Goal: Contribute content: Add original content to the website for others to see

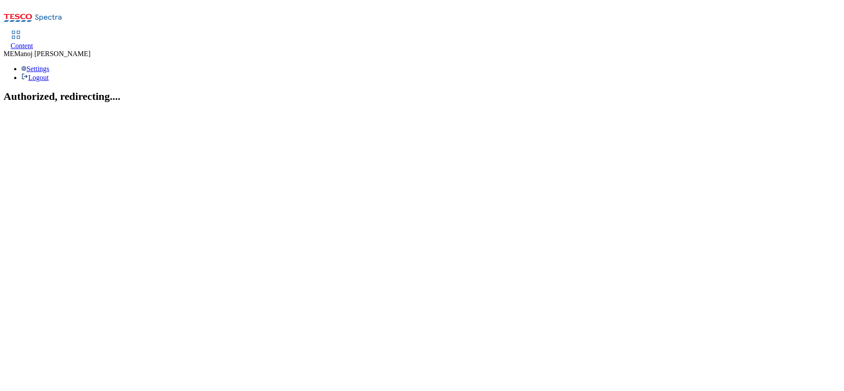
click at [33, 42] on span "Content" at bounding box center [22, 46] width 23 height 8
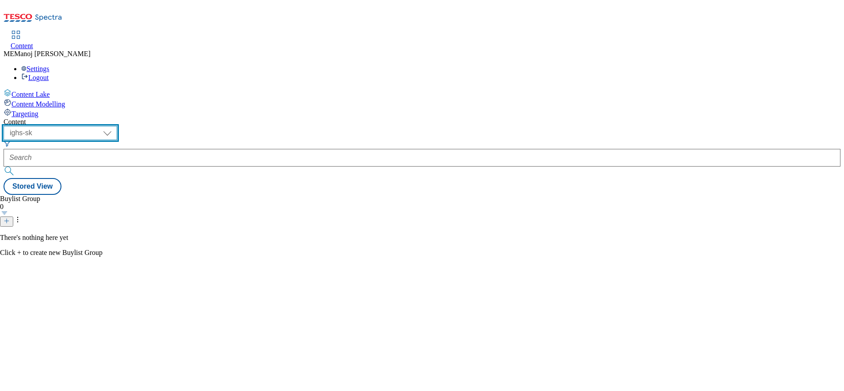
click at [117, 126] on select "ghs-roi ghs-uk ighs-cz ighs-hu ighs-sk" at bounding box center [61, 133] width 114 height 14
select select "ghs-roi"
click at [115, 126] on select "ghs-roi ghs-uk ighs-cz ighs-hu ighs-sk" at bounding box center [61, 133] width 114 height 14
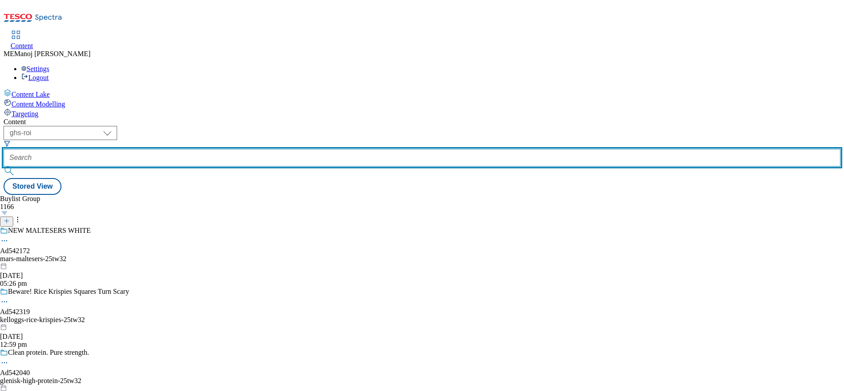
click at [201, 149] on input "text" at bounding box center [422, 158] width 837 height 18
paste input "Top picks"
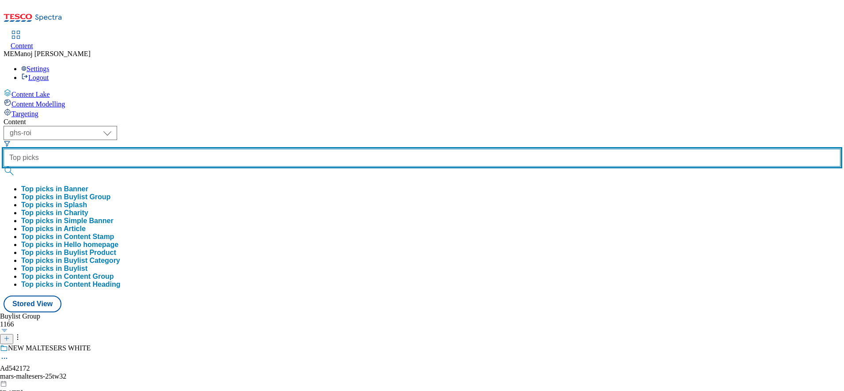
type input "Top picks"
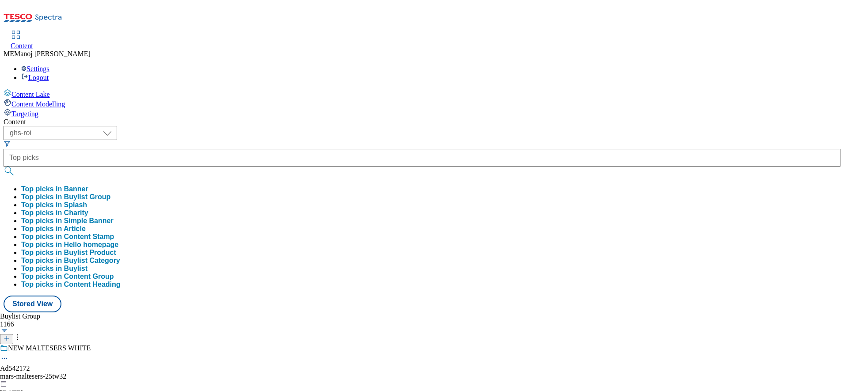
click at [110, 193] on button "Top picks in Buylist Group" at bounding box center [65, 197] width 89 height 8
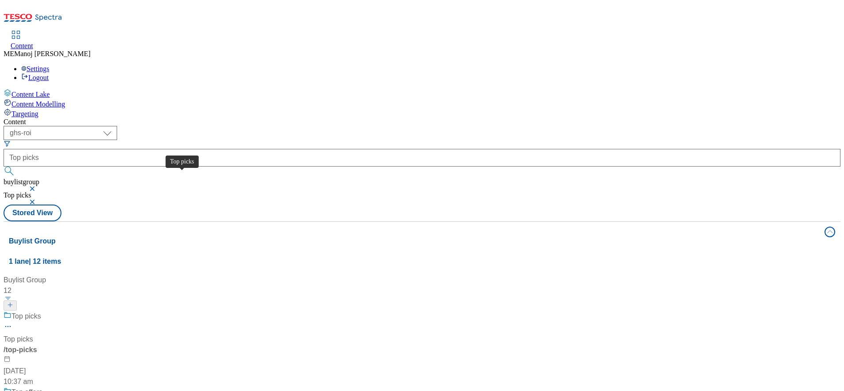
click at [41, 311] on div "Top picks" at bounding box center [26, 316] width 30 height 11
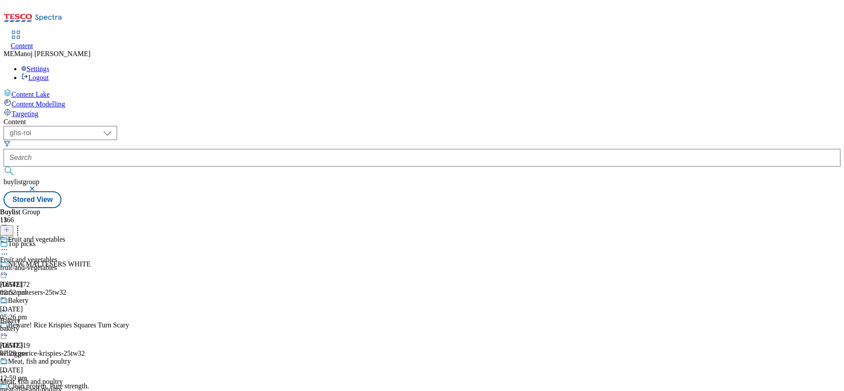
scroll to position [450, 0]
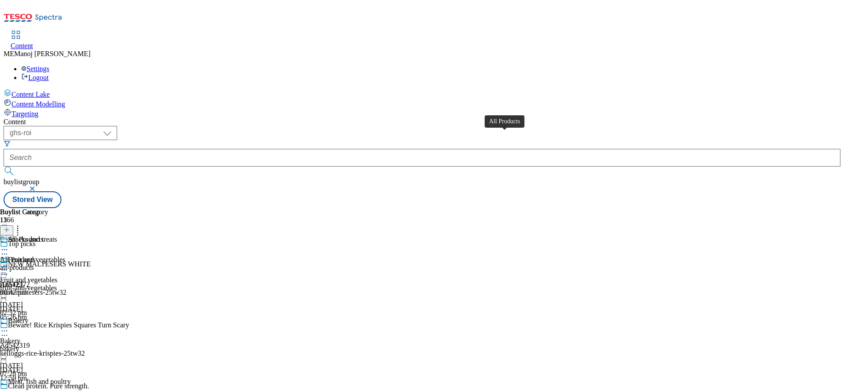
click at [43, 235] on div "All Products" at bounding box center [25, 239] width 35 height 8
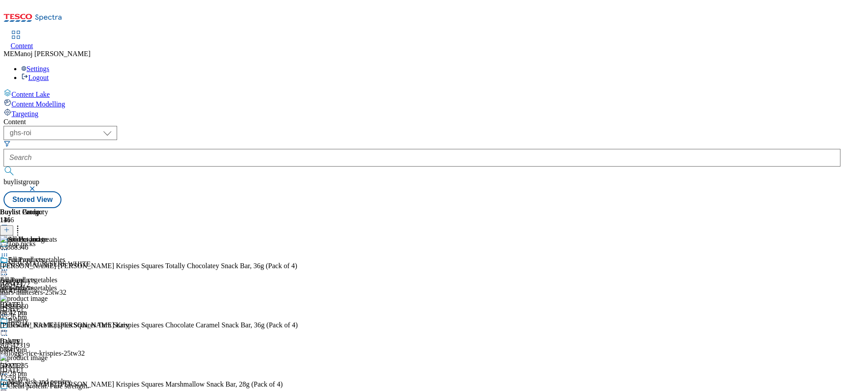
click at [13, 225] on button at bounding box center [6, 230] width 13 height 10
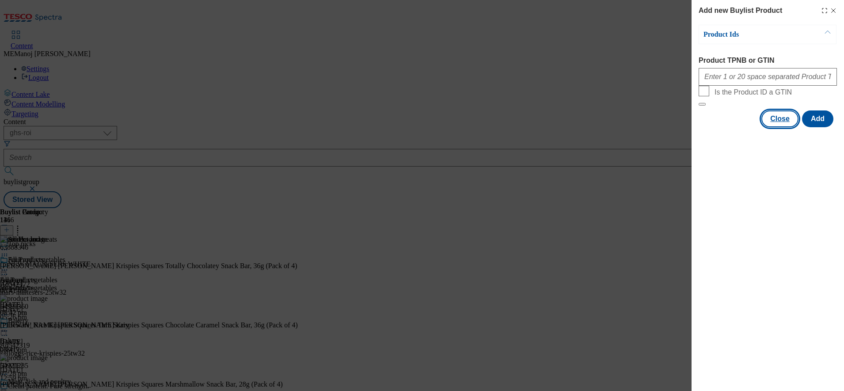
click at [786, 127] on button "Close" at bounding box center [779, 118] width 37 height 17
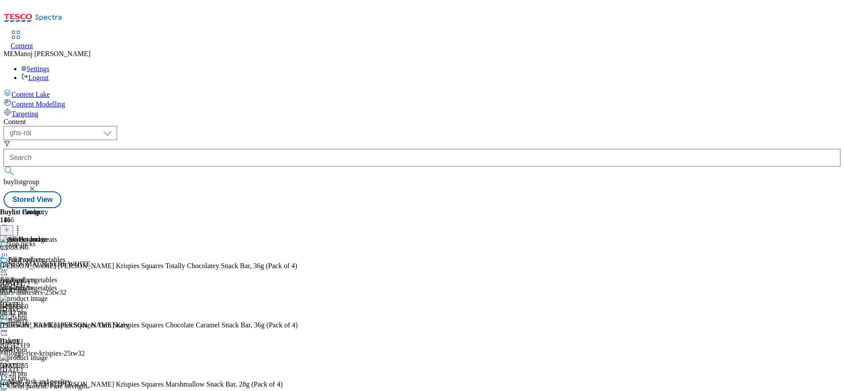
click at [9, 265] on icon at bounding box center [4, 269] width 9 height 9
click at [59, 364] on button "Un-publish" at bounding box center [39, 369] width 42 height 10
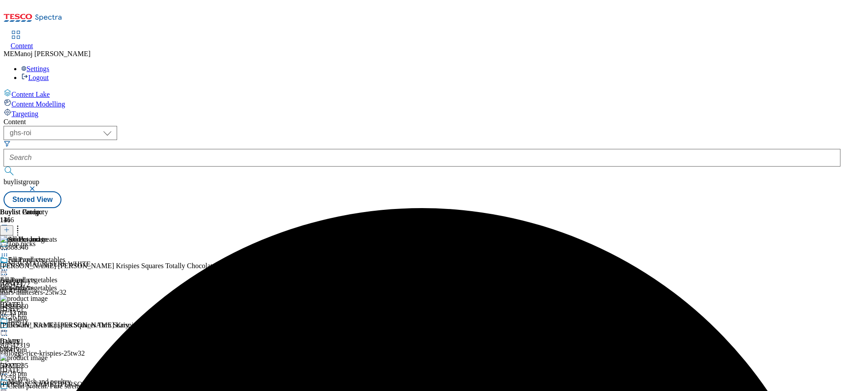
click at [48, 256] on div "All Products All Products all-products [DATE] 07:13 pm" at bounding box center [24, 286] width 48 height 61
click at [9, 265] on icon at bounding box center [4, 269] width 9 height 9
click at [57, 336] on span "Un-preview" at bounding box center [42, 339] width 30 height 7
click at [22, 224] on icon at bounding box center [17, 228] width 9 height 9
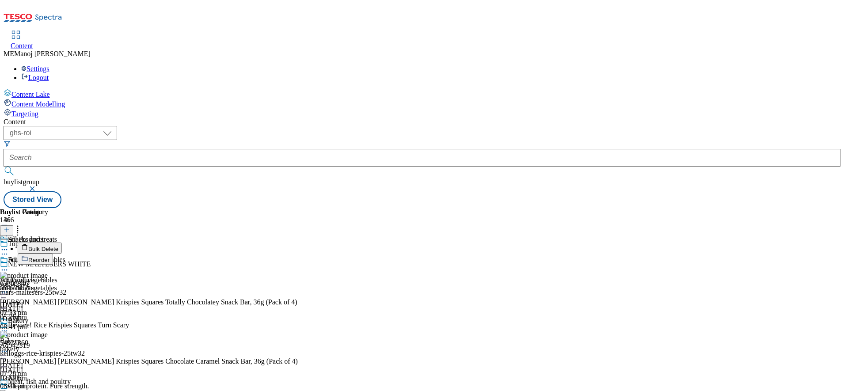
click at [58, 246] on span "Bulk Delete" at bounding box center [43, 249] width 30 height 7
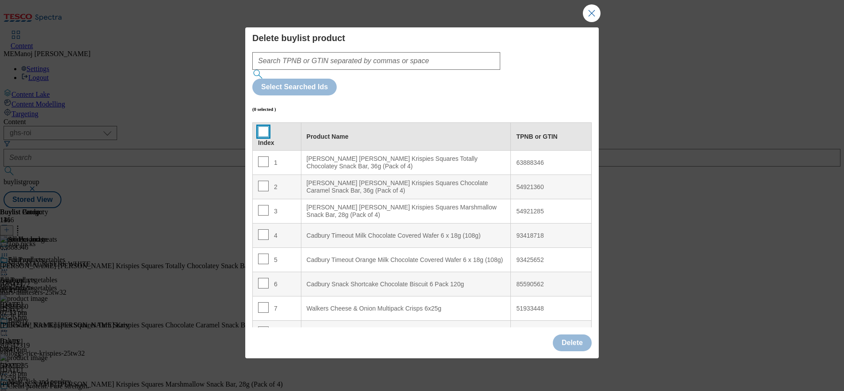
click at [260, 126] on input "Modal" at bounding box center [263, 131] width 11 height 11
checkbox input "true"
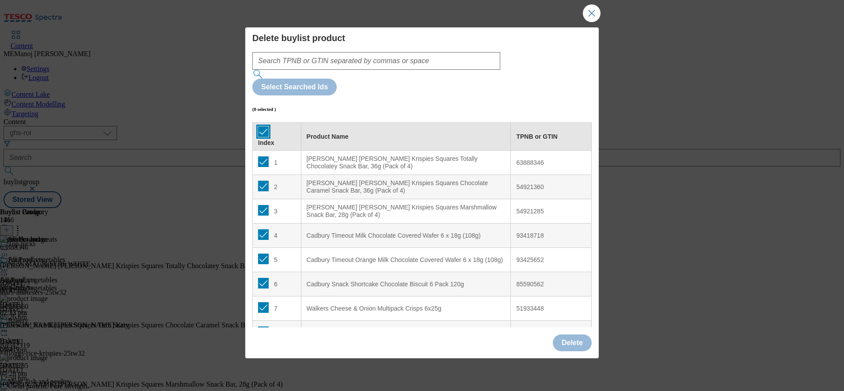
checkbox input "true"
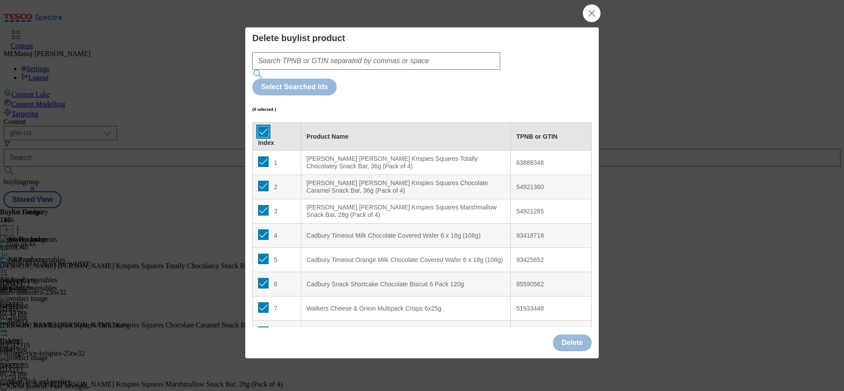
checkbox input "true"
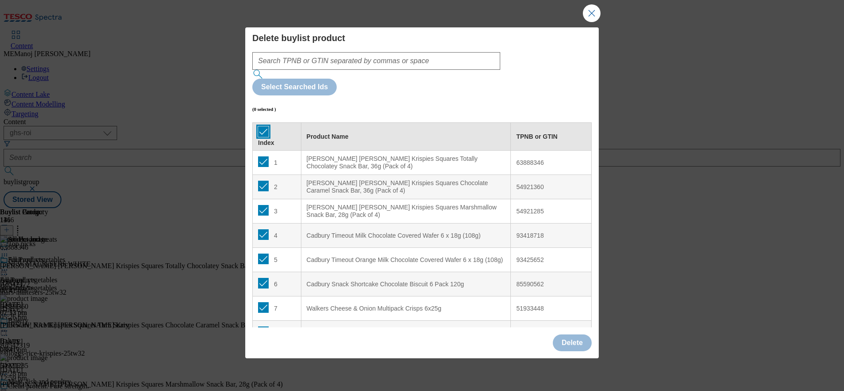
checkbox input "true"
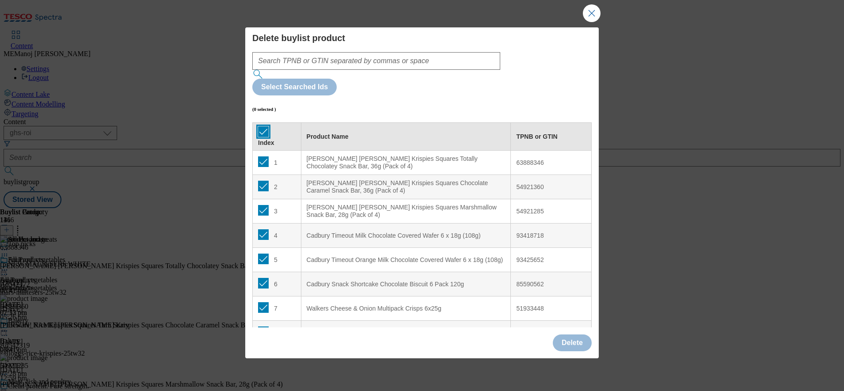
checkbox input "true"
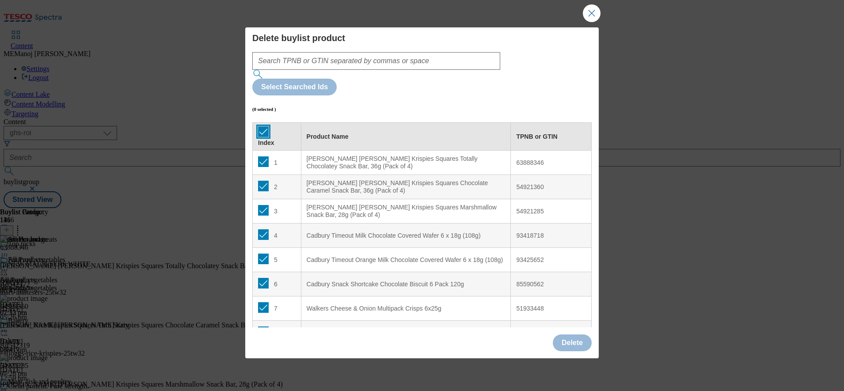
checkbox input "true"
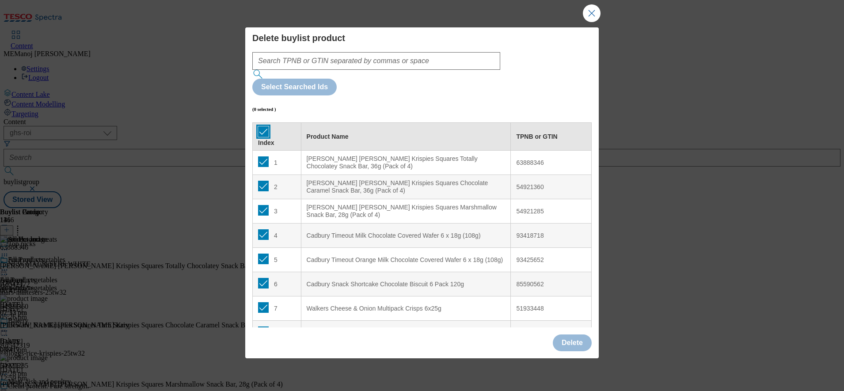
checkbox input "true"
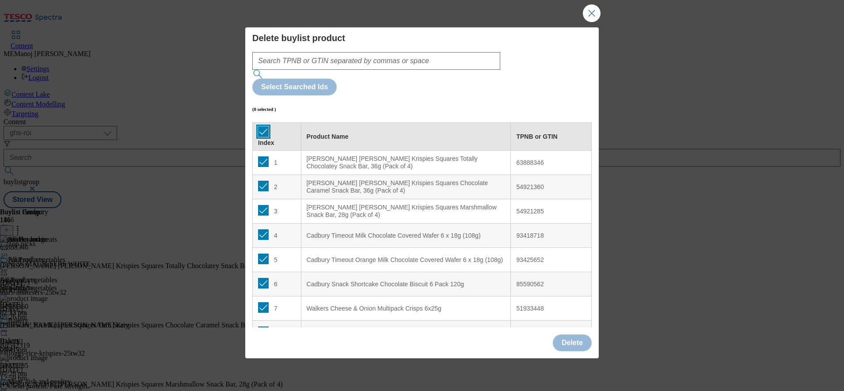
checkbox input "true"
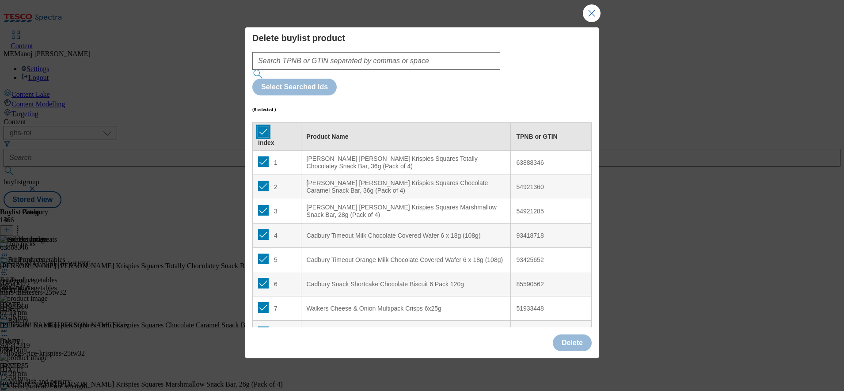
checkbox input "true"
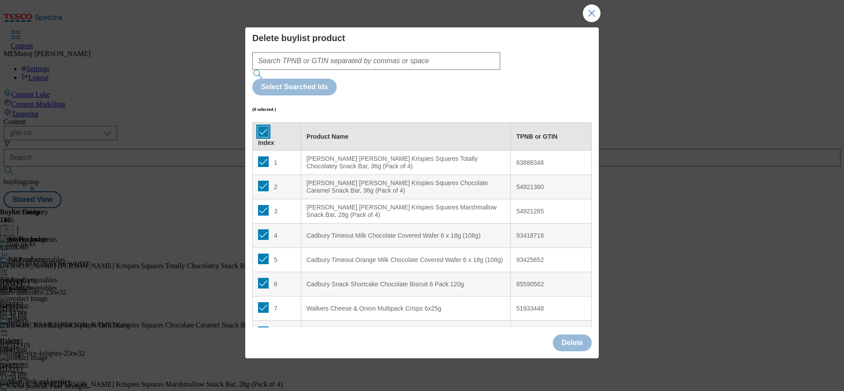
checkbox input "true"
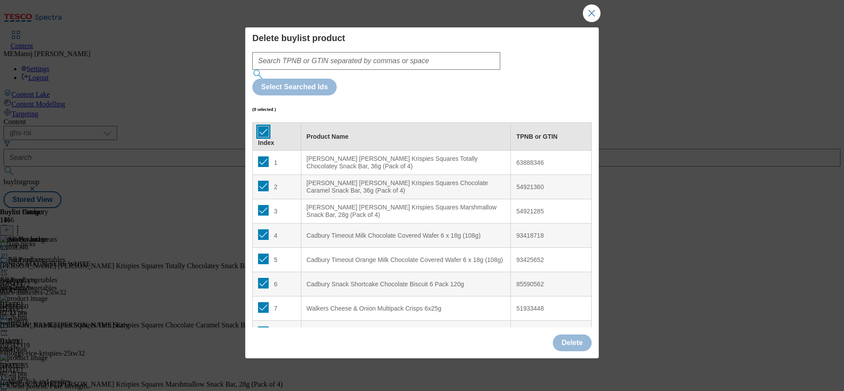
checkbox input "true"
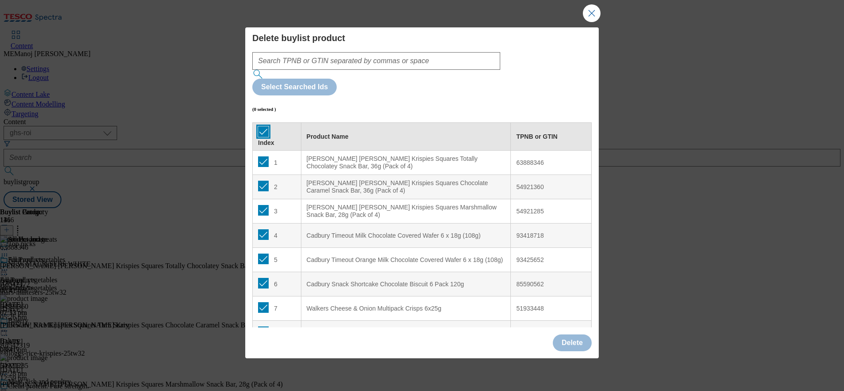
checkbox input "true"
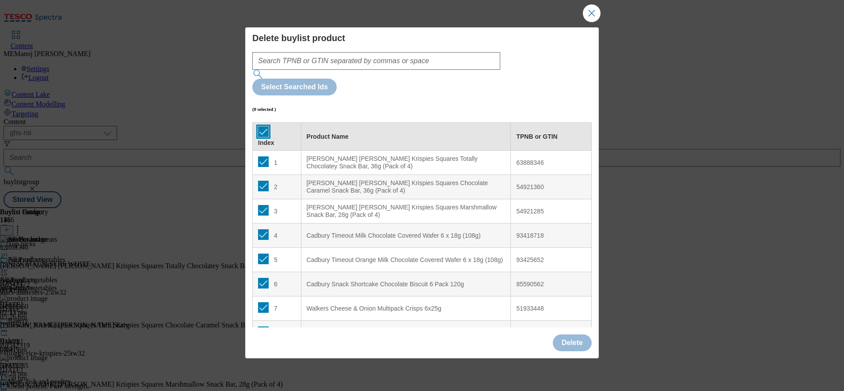
checkbox input "true"
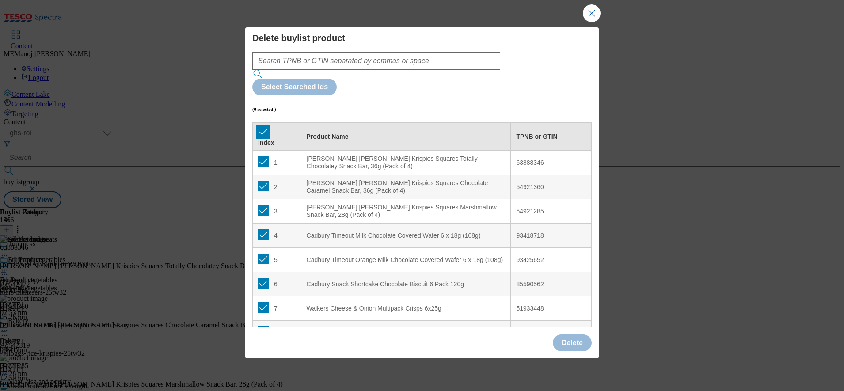
checkbox input "true"
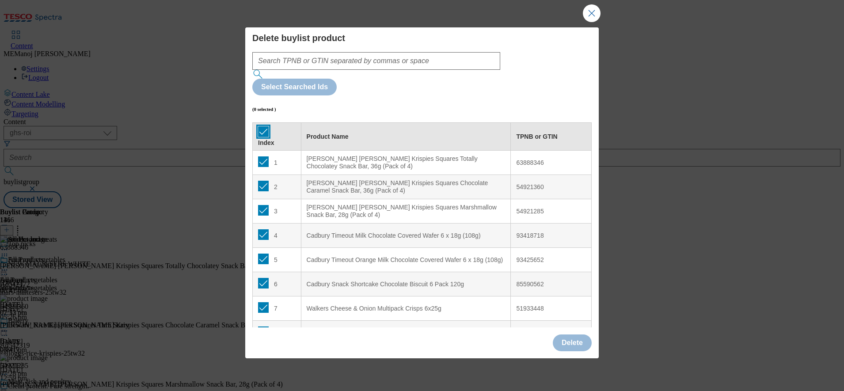
checkbox input "true"
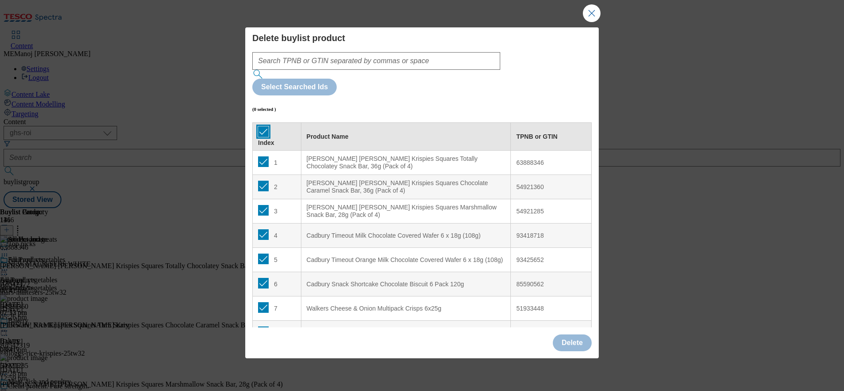
checkbox input "true"
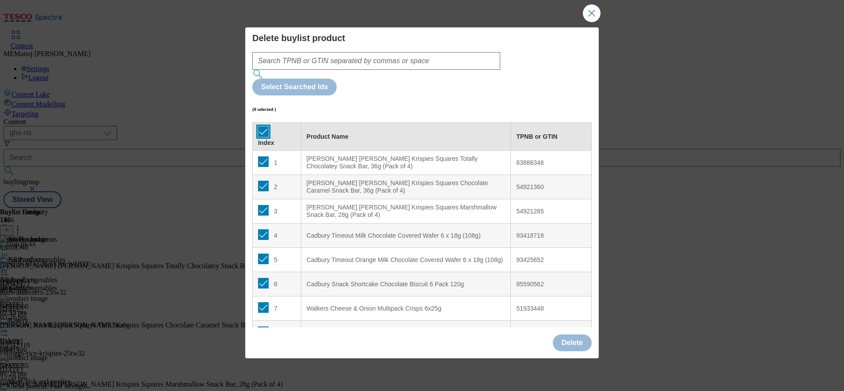
checkbox input "true"
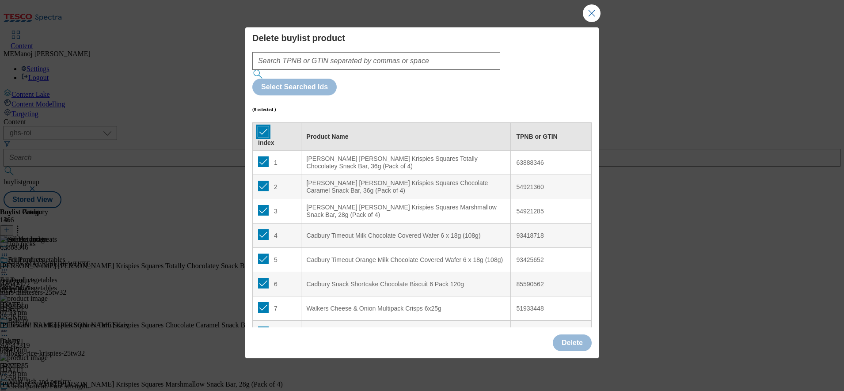
checkbox input "true"
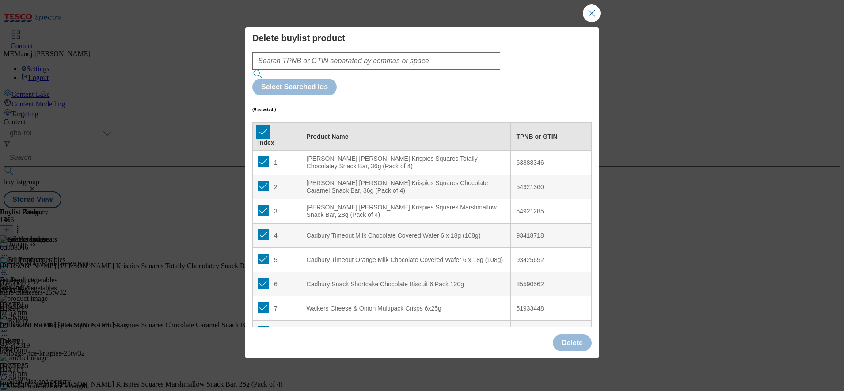
checkbox input "true"
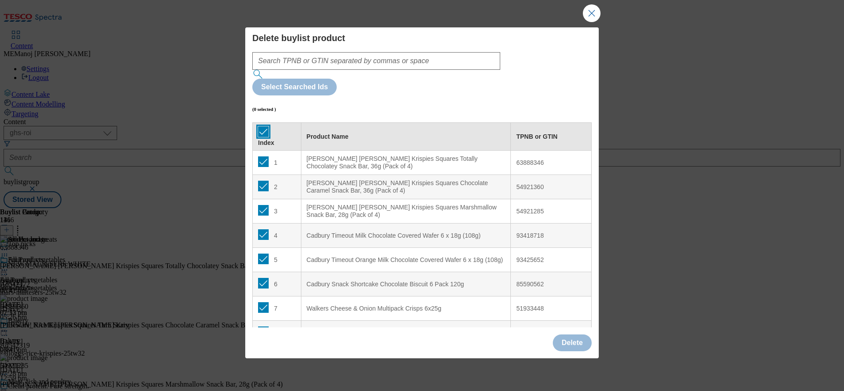
checkbox input "true"
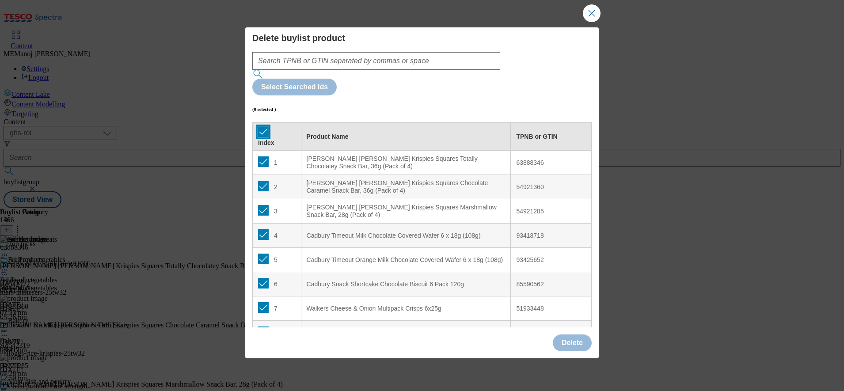
checkbox input "true"
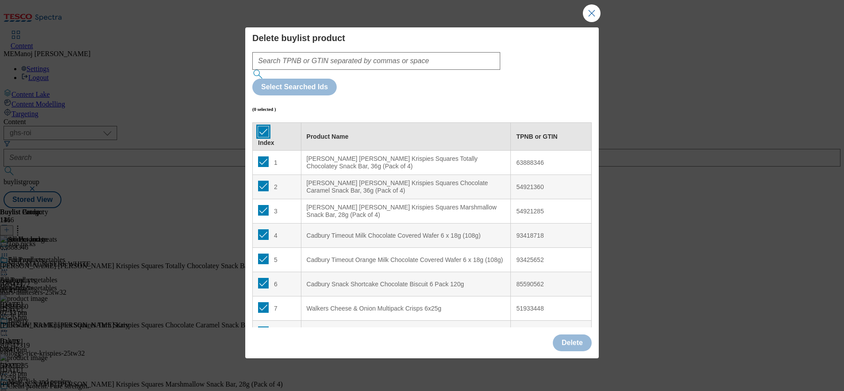
checkbox input "true"
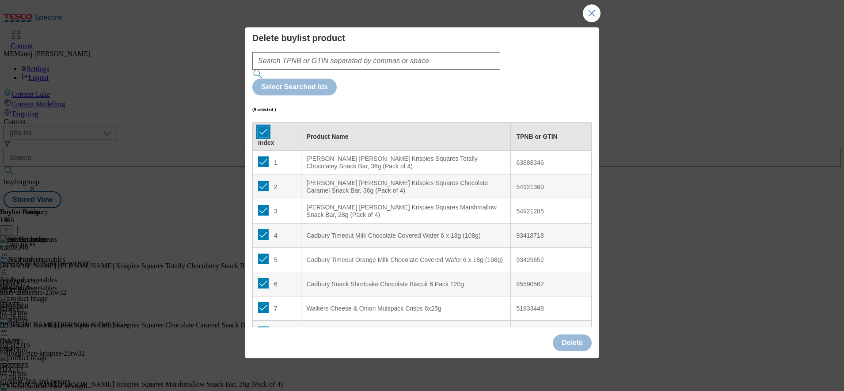
checkbox input "true"
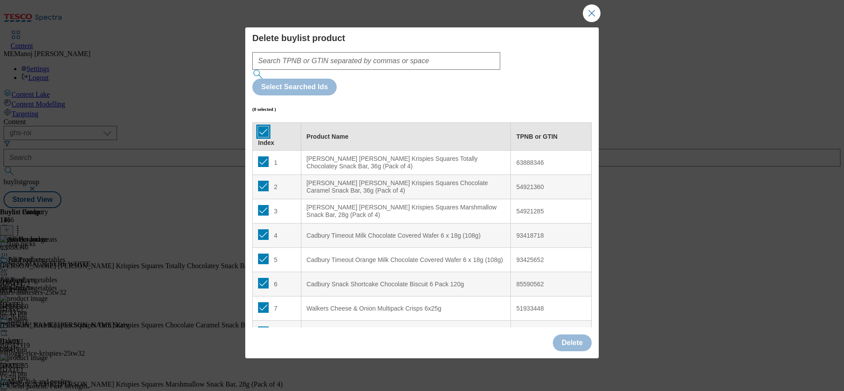
checkbox input "true"
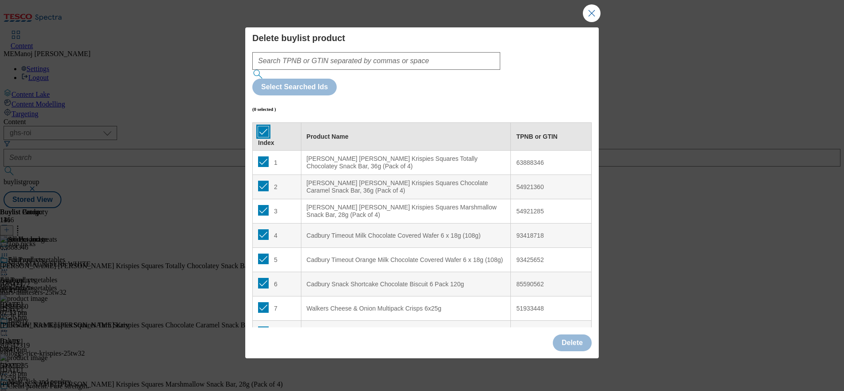
checkbox input "true"
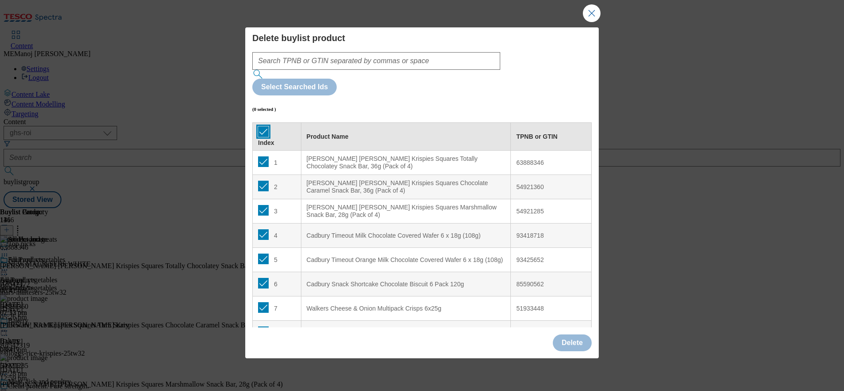
checkbox input "true"
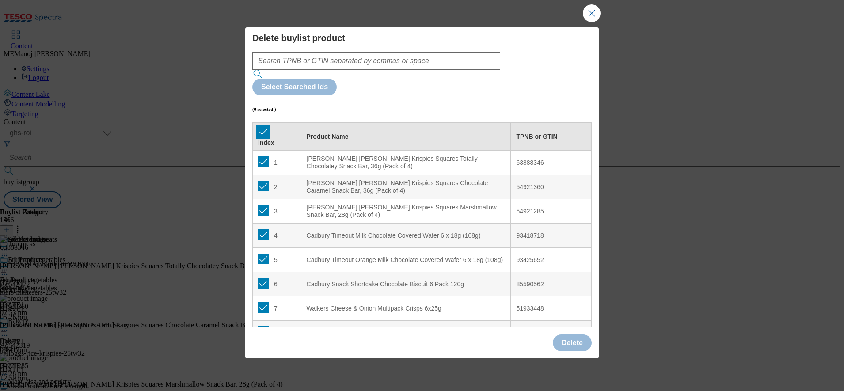
checkbox input "true"
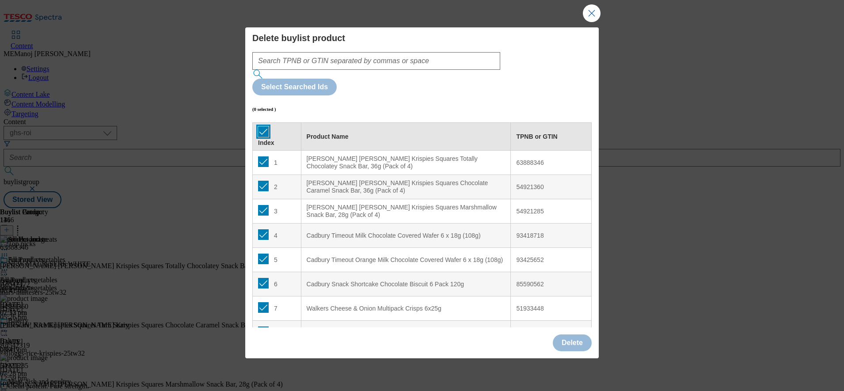
checkbox input "true"
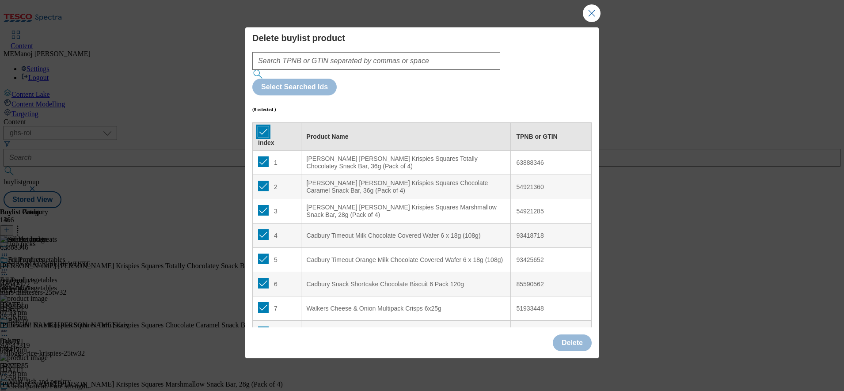
checkbox input "true"
click at [261, 156] on input "Modal" at bounding box center [263, 161] width 11 height 11
checkbox input "false"
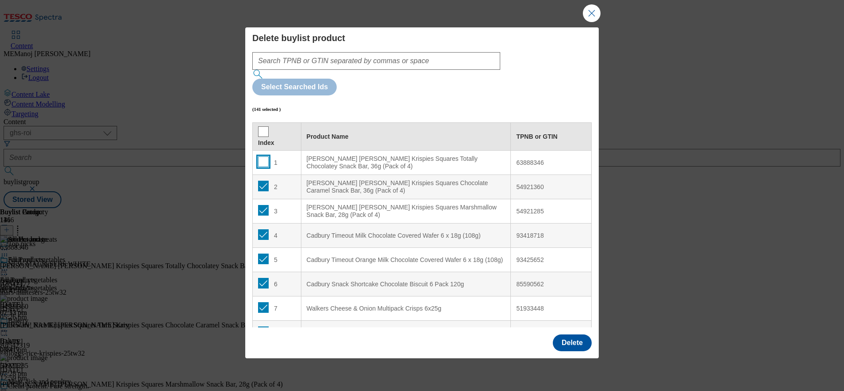
checkbox input "false"
click at [573, 334] on button "Delete" at bounding box center [572, 342] width 39 height 17
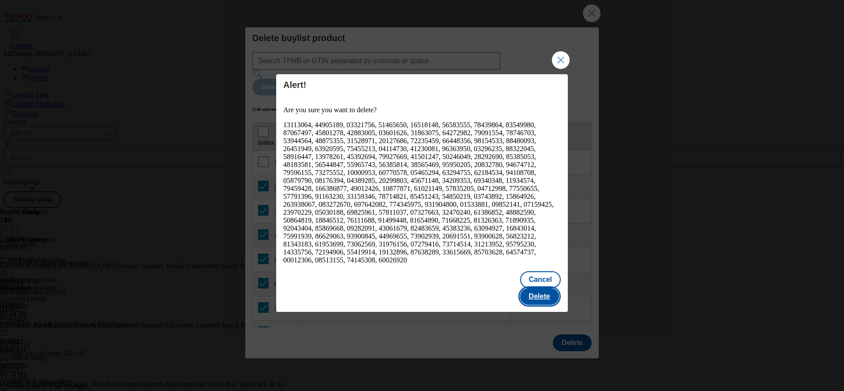
click at [534, 288] on button "Delete" at bounding box center [539, 296] width 39 height 17
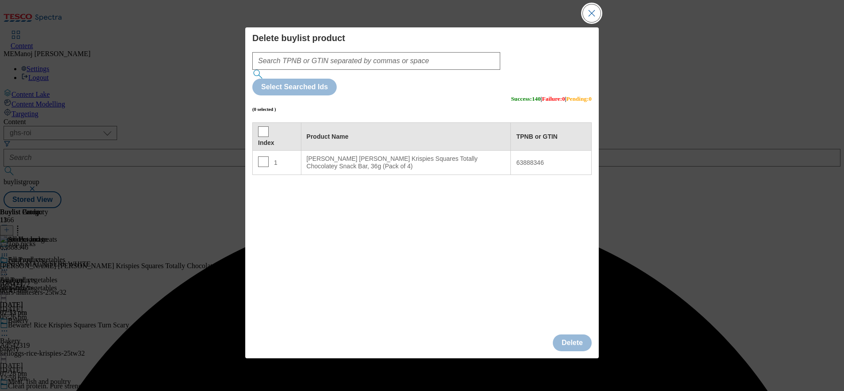
click at [584, 22] on button "Close Modal" at bounding box center [592, 13] width 18 height 18
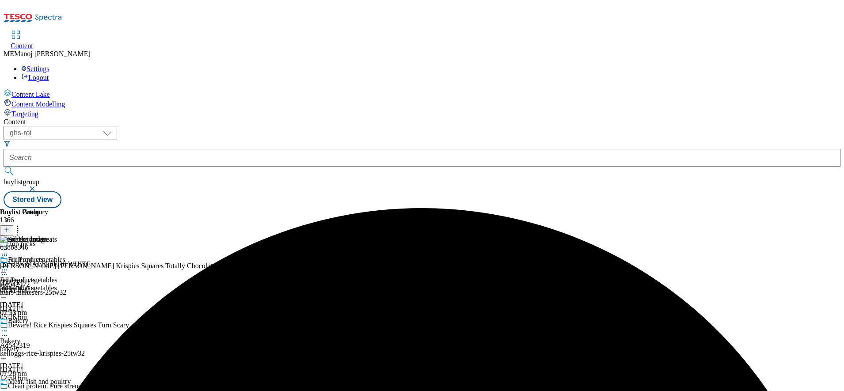
click at [10, 227] on icon at bounding box center [7, 230] width 6 height 6
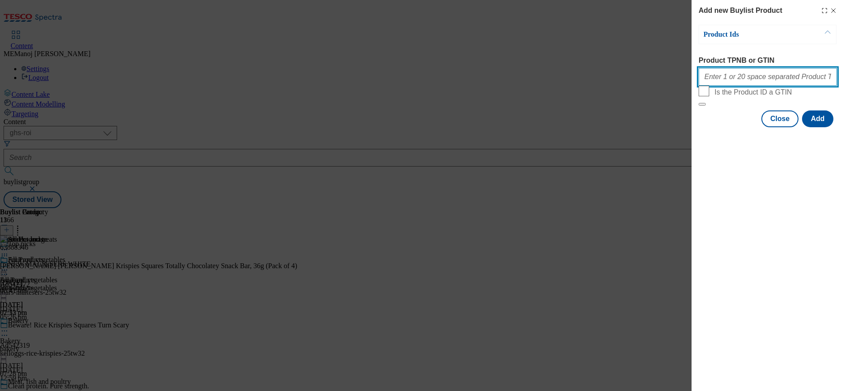
click at [751, 85] on input "Product TPNB or GTIN" at bounding box center [767, 77] width 138 height 18
paste input "81133727 81133249 89615053 80965251 51933448 50613218 58219137"
type input "81133727 81133249 89615053 80965251 51933448 50613218 58219137"
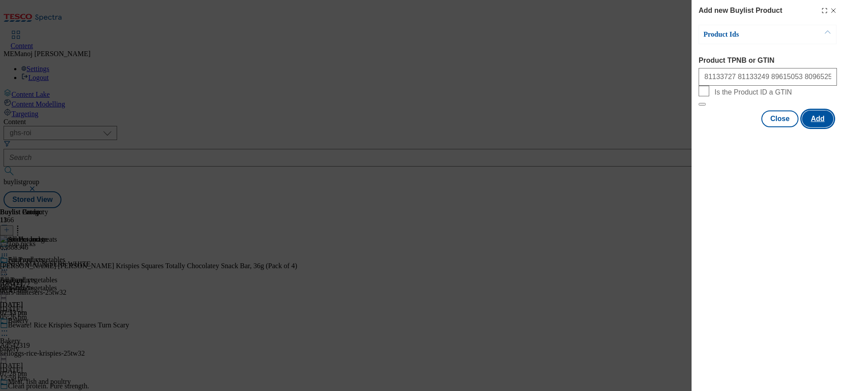
click at [826, 127] on button "Add" at bounding box center [817, 118] width 31 height 17
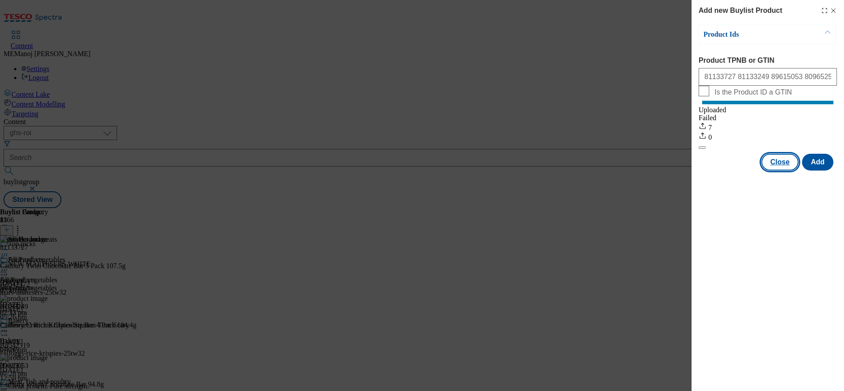
click at [786, 170] on button "Close" at bounding box center [779, 162] width 37 height 17
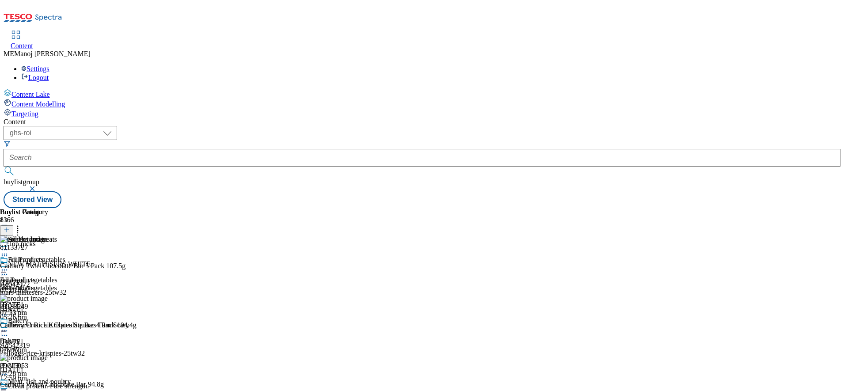
click at [19, 228] on circle at bounding box center [17, 228] width 1 height 1
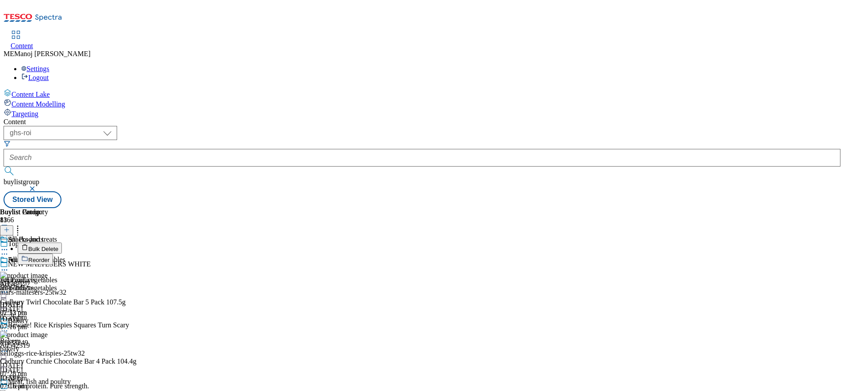
click at [62, 242] on button "Bulk Delete" at bounding box center [40, 247] width 44 height 11
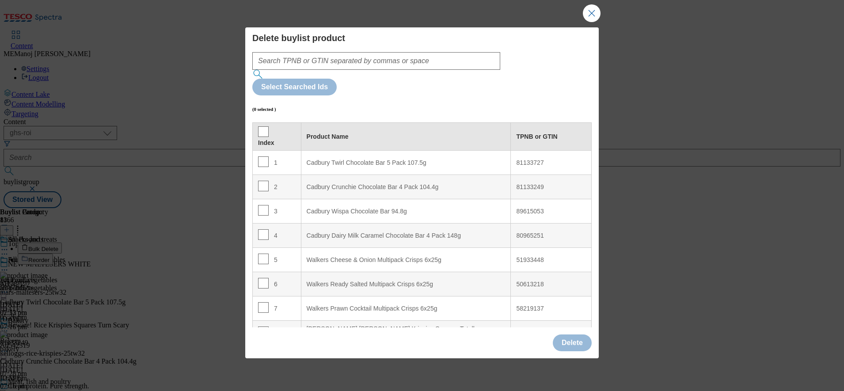
scroll to position [14, 0]
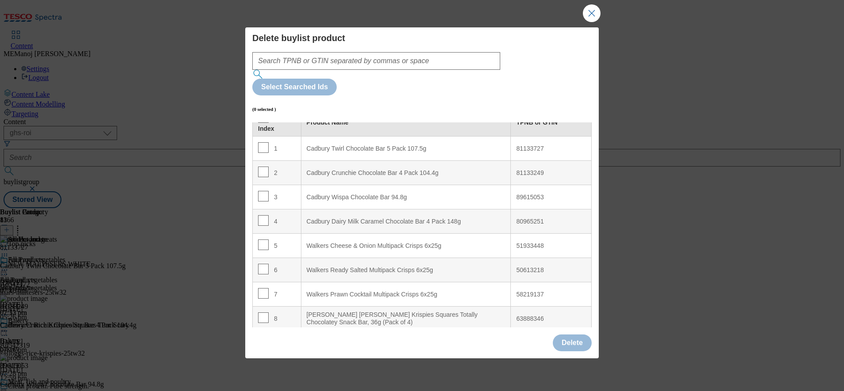
click at [257, 307] on td "8" at bounding box center [277, 319] width 49 height 24
click at [259, 312] on input "Modal" at bounding box center [263, 317] width 11 height 11
checkbox input "true"
click at [560, 334] on button "Delete" at bounding box center [572, 342] width 39 height 17
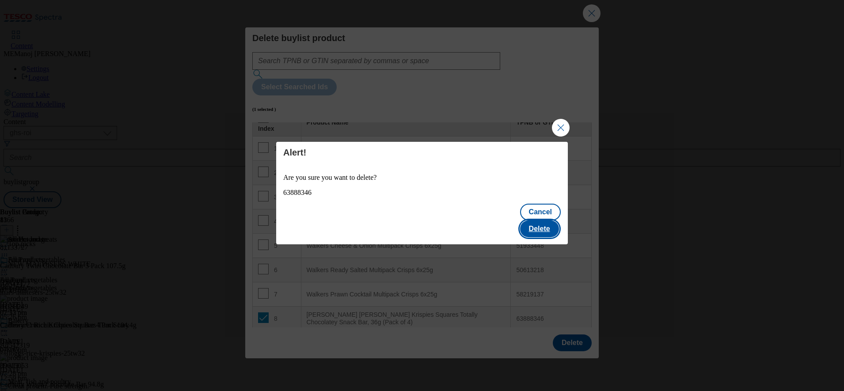
click at [549, 220] on button "Delete" at bounding box center [539, 228] width 39 height 17
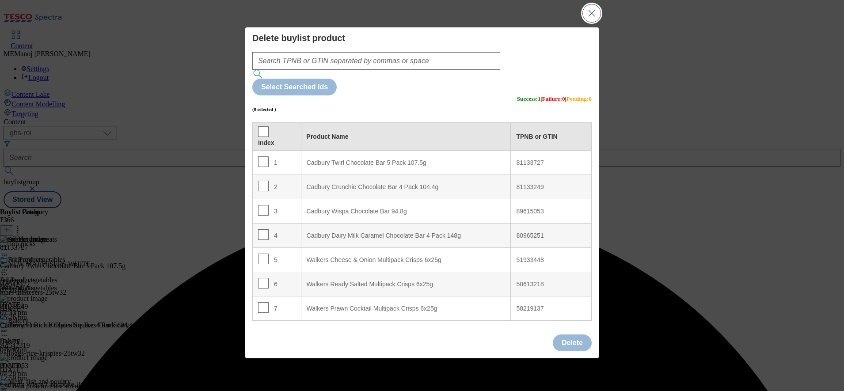
click at [586, 22] on button "Close Modal" at bounding box center [592, 13] width 18 height 18
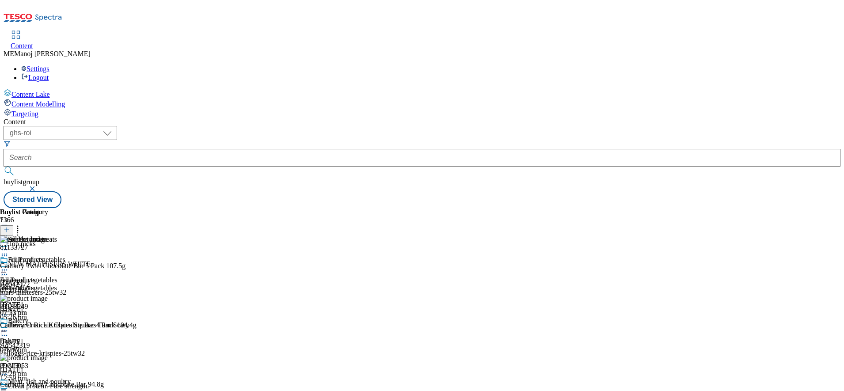
click at [9, 265] on icon at bounding box center [4, 269] width 9 height 9
click at [48, 326] on span "Preview" at bounding box center [37, 329] width 21 height 7
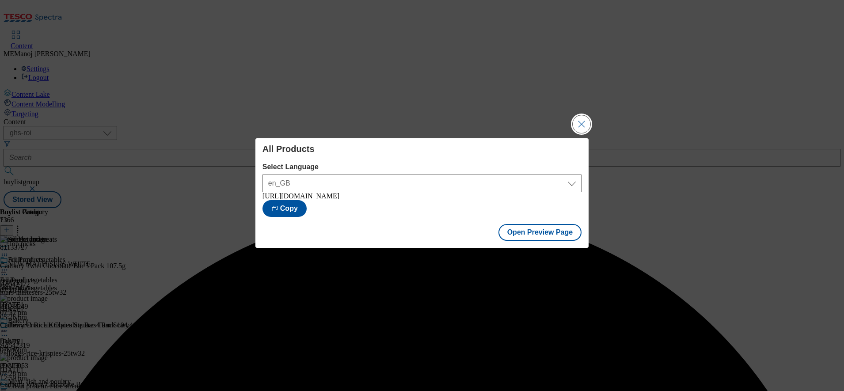
click at [576, 118] on button "Close Modal" at bounding box center [581, 124] width 18 height 18
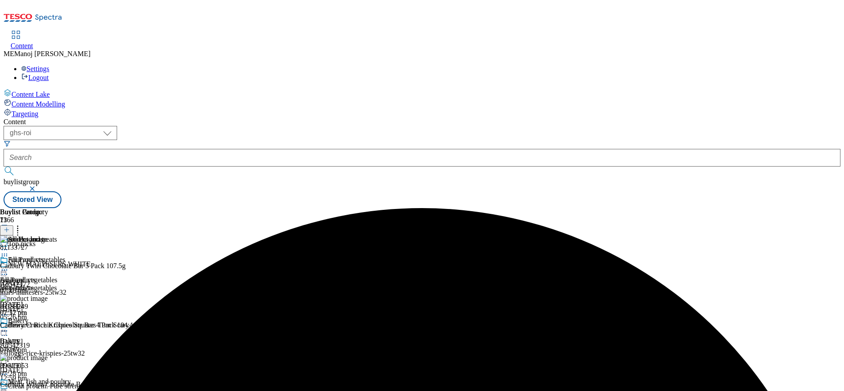
click at [9, 265] on icon at bounding box center [4, 269] width 9 height 9
click at [50, 354] on button "Publish" at bounding box center [34, 359] width 33 height 10
click at [9, 265] on icon at bounding box center [4, 269] width 9 height 9
click at [48, 270] on div "All Products All Products all-products [DATE] 07:17 pm" at bounding box center [24, 286] width 48 height 61
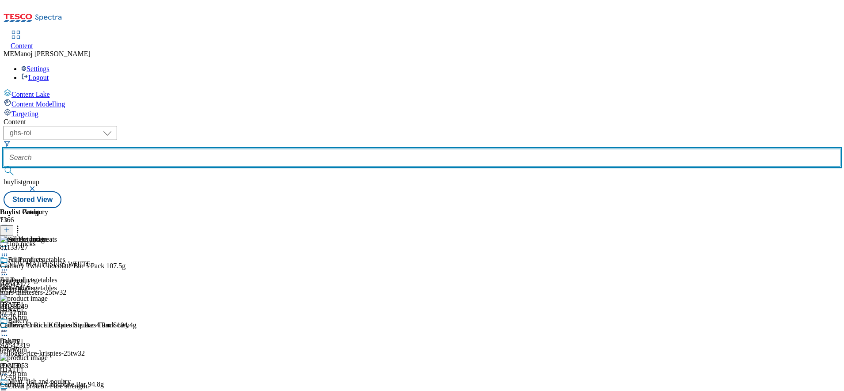
click at [227, 149] on input "text" at bounding box center [422, 158] width 837 height 18
paste input "Cosy nights in"
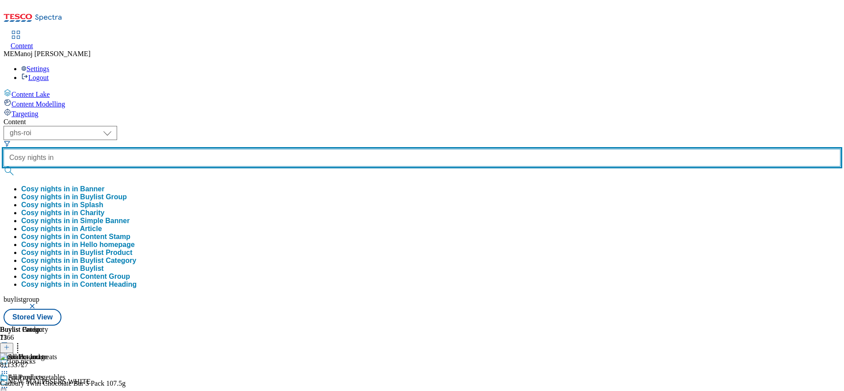
type input "Cosy nights in"
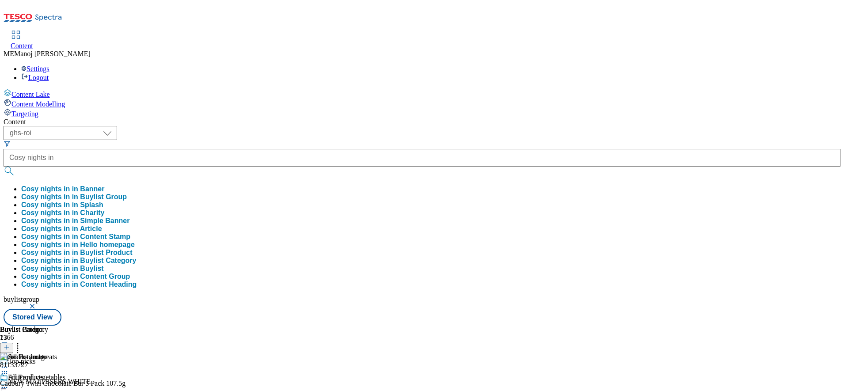
click at [127, 193] on button "Cosy nights in in Buylist Group" at bounding box center [74, 197] width 106 height 8
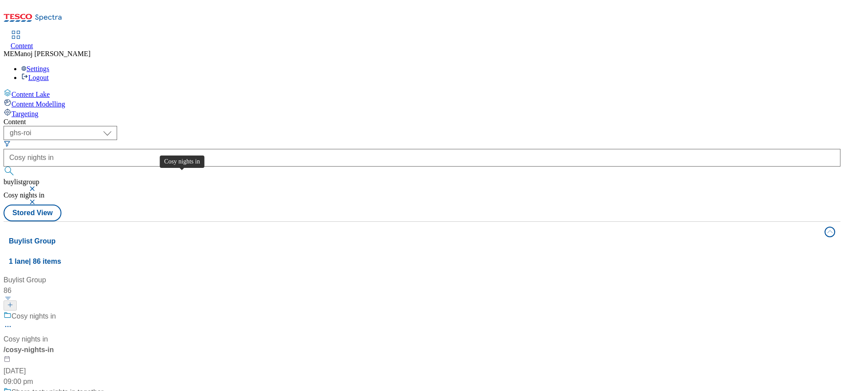
click at [56, 311] on div "Cosy nights in" at bounding box center [33, 316] width 45 height 11
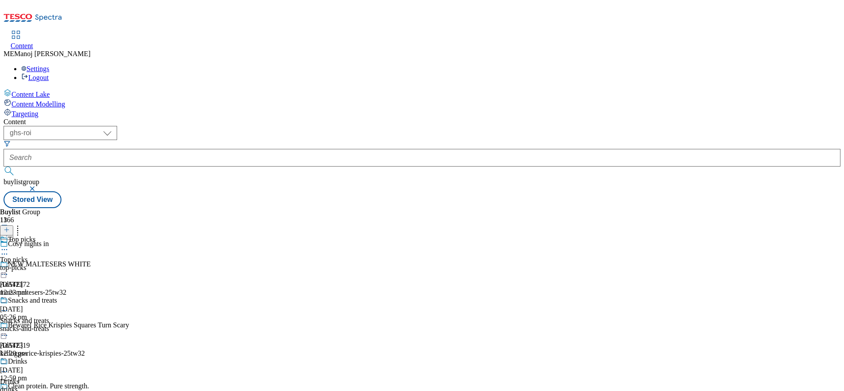
scroll to position [925, 0]
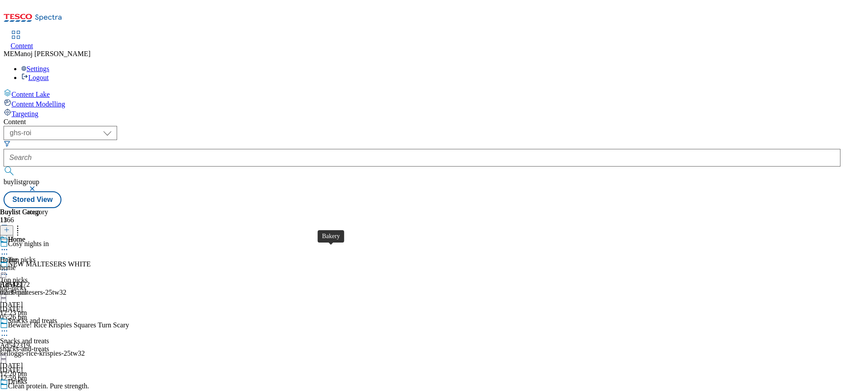
scroll to position [664, 0]
click at [42, 235] on div "Frozen food" at bounding box center [25, 239] width 34 height 8
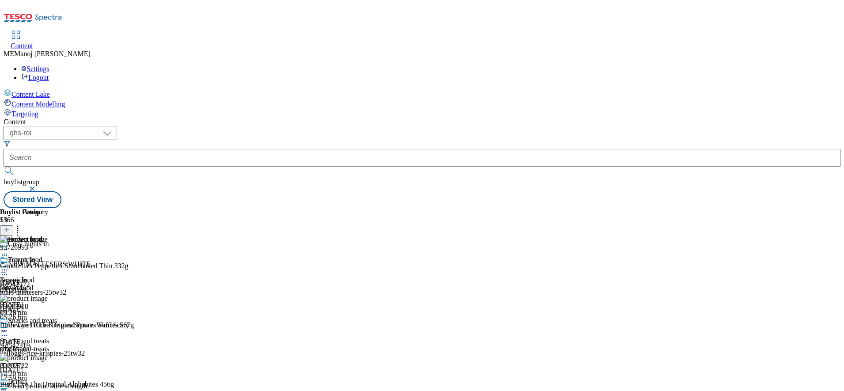
click at [13, 225] on button at bounding box center [6, 230] width 13 height 10
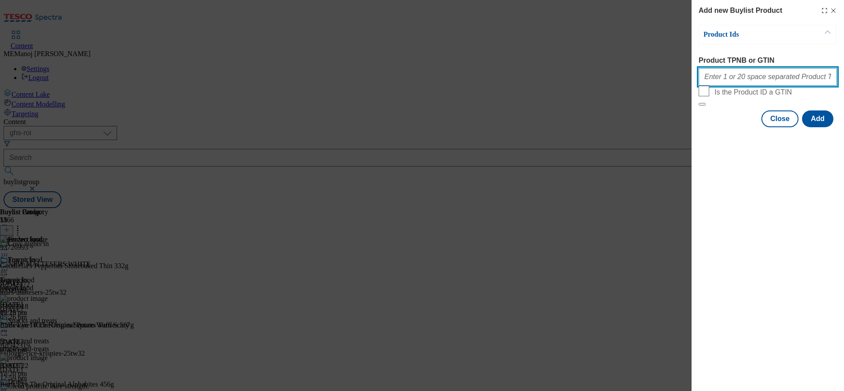
click at [735, 76] on input "Product TPNB or GTIN" at bounding box center [767, 77] width 138 height 18
paste input "96101368 96301926 93884050 96237985 96184424 93425669 92380958 93488974 5987816…"
type input "96101368 96301926 93884050 96237985 96184424 93425669 92380958 93488974 5987816…"
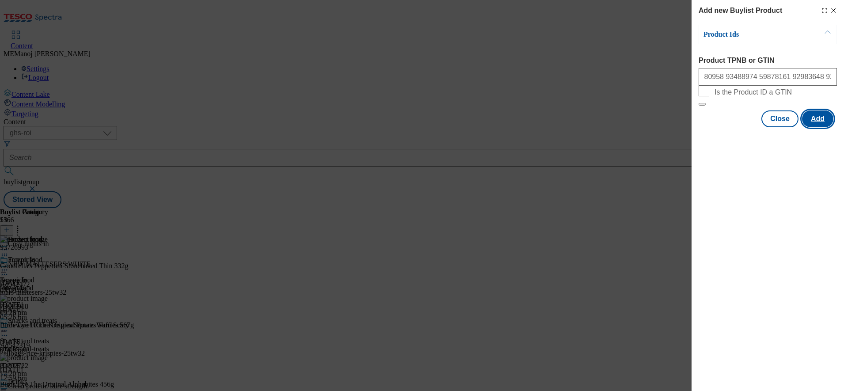
scroll to position [0, 0]
click at [829, 127] on button "Add" at bounding box center [817, 118] width 31 height 17
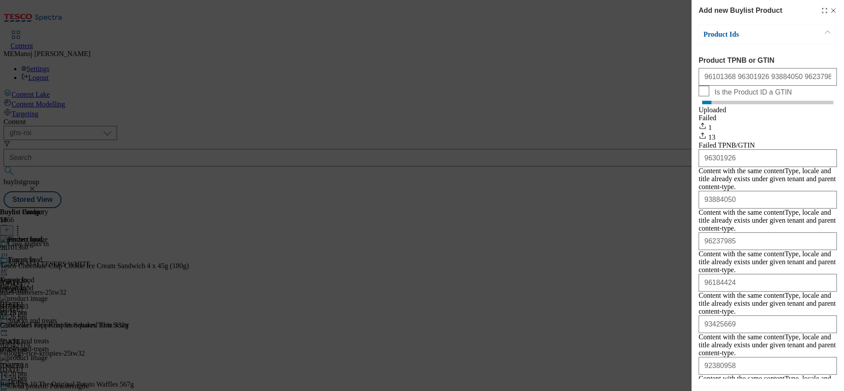
click at [492, 263] on div "Add new Buylist Product Product Ids Product TPNB or GTIN 96101368 96301926 9388…" at bounding box center [422, 195] width 844 height 391
click at [829, 11] on icon "Modal" at bounding box center [832, 10] width 7 height 7
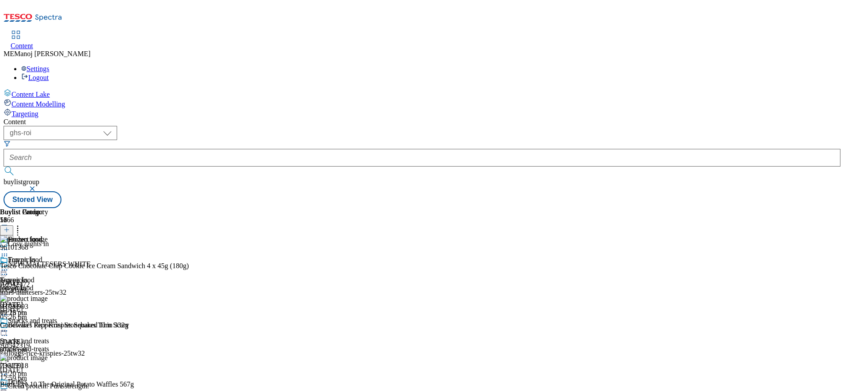
click at [22, 224] on icon at bounding box center [17, 228] width 9 height 9
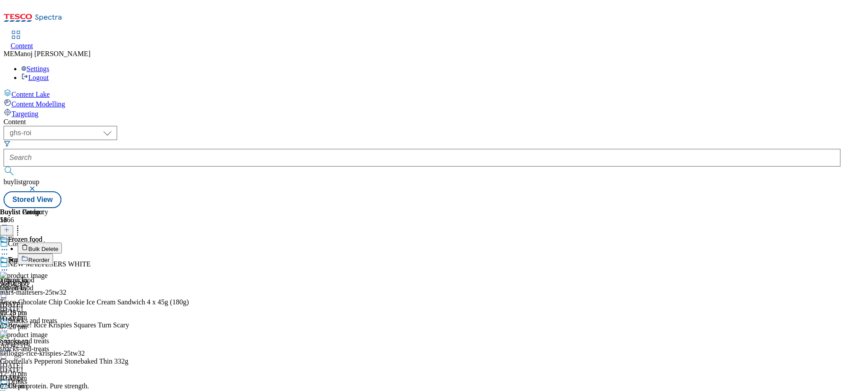
click at [53, 254] on button "Reorder" at bounding box center [35, 259] width 35 height 11
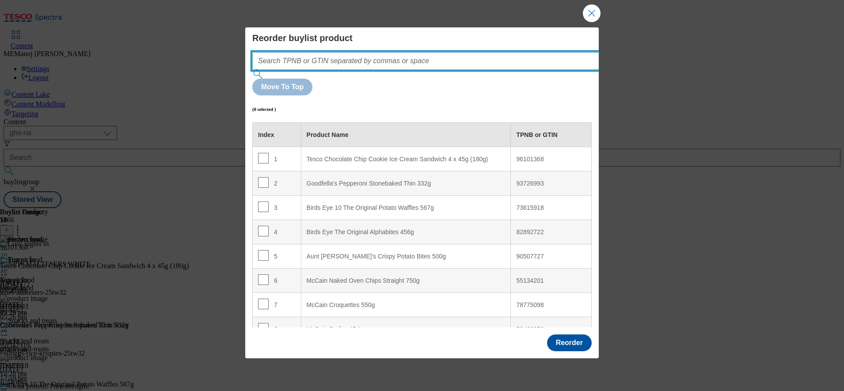
click at [481, 70] on input "Modal" at bounding box center [438, 61] width 373 height 18
paste input "96101368 96301926 93884050 96237985 96184424 93425669 92380958 93488974 5987816…"
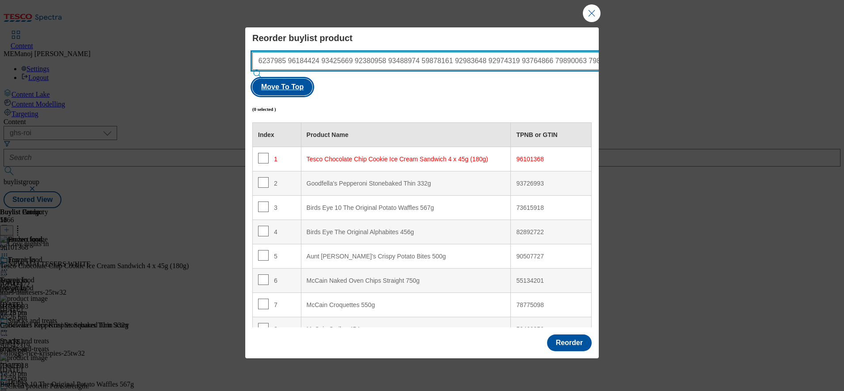
type input "96101368 96301926 93884050 96237985 96184424 93425669 92380958 93488974 5987816…"
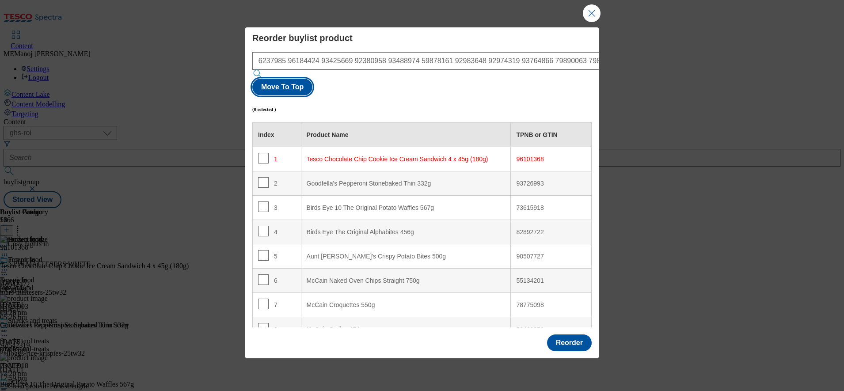
scroll to position [0, 0]
click at [312, 79] on button "Move To Top" at bounding box center [282, 87] width 60 height 17
checkbox input "true"
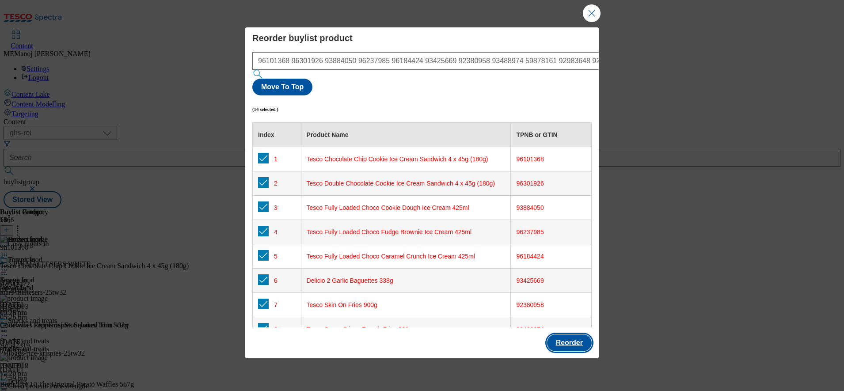
click at [564, 334] on button "Reorder" at bounding box center [569, 342] width 45 height 17
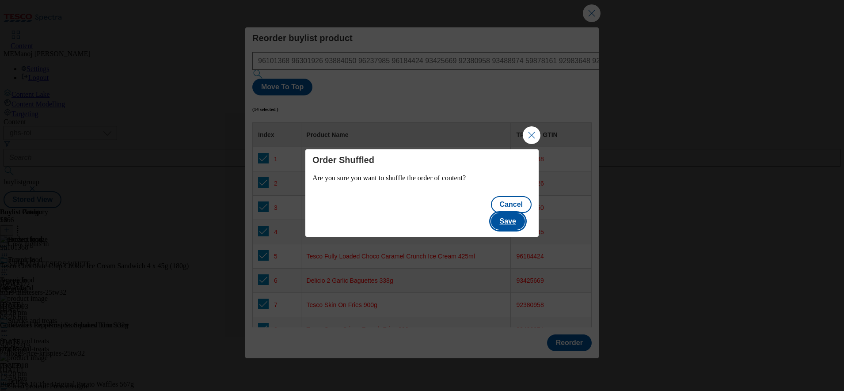
click at [518, 213] on button "Save" at bounding box center [508, 221] width 34 height 17
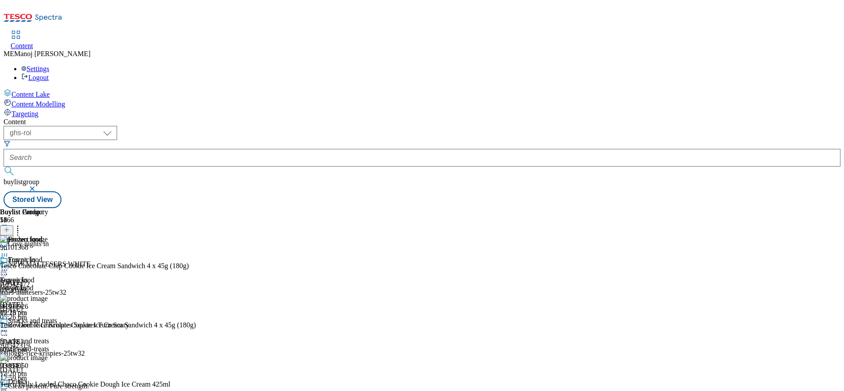
click at [3, 269] on circle at bounding box center [2, 269] width 1 height 1
click at [56, 367] on span "Un-publish" at bounding box center [41, 370] width 28 height 7
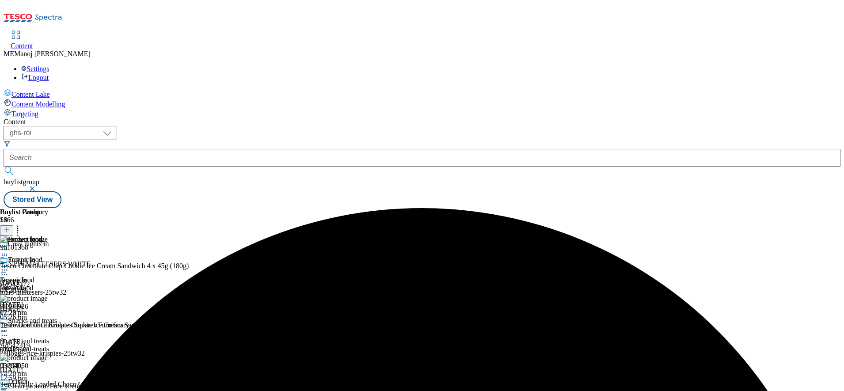
click at [9, 265] on icon at bounding box center [4, 269] width 9 height 9
click at [57, 336] on span "Un-preview" at bounding box center [42, 339] width 30 height 7
click at [9, 265] on icon at bounding box center [4, 269] width 9 height 9
click at [48, 326] on span "Preview" at bounding box center [37, 329] width 21 height 7
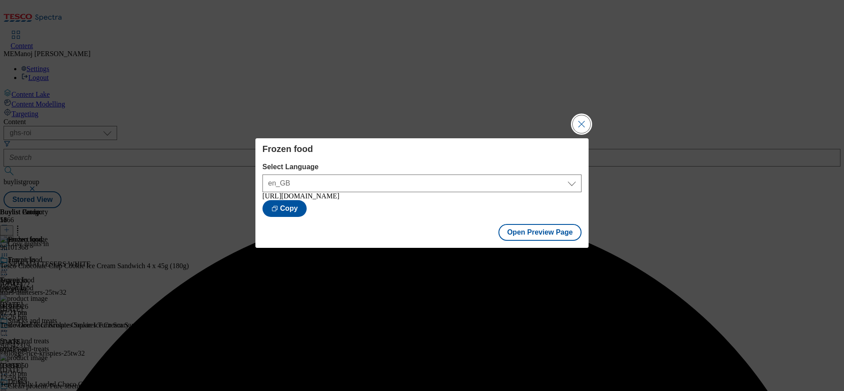
click at [582, 128] on button "Close Modal" at bounding box center [581, 124] width 18 height 18
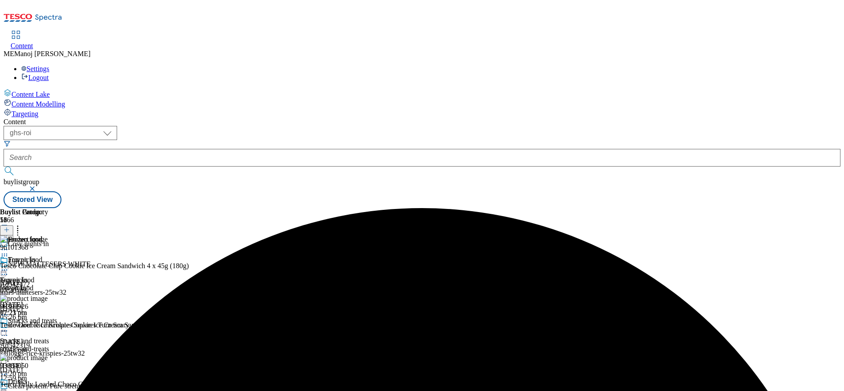
click at [9, 265] on icon at bounding box center [4, 269] width 9 height 9
click at [47, 356] on span "Publish" at bounding box center [36, 359] width 19 height 7
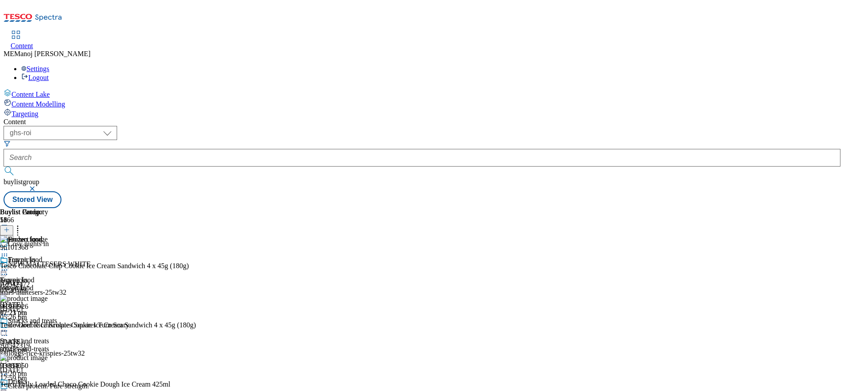
scroll to position [962, 0]
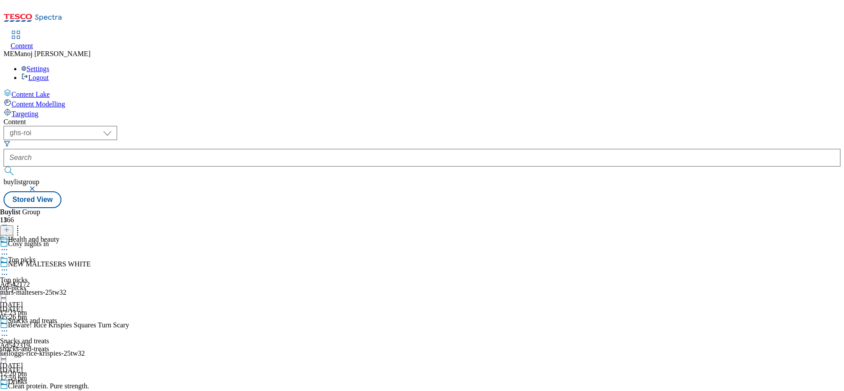
scroll to position [925, 0]
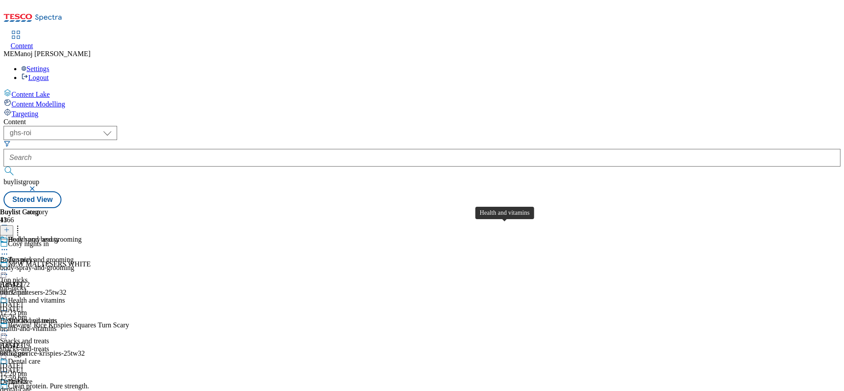
click at [65, 296] on div "Health and vitamins" at bounding box center [36, 300] width 57 height 8
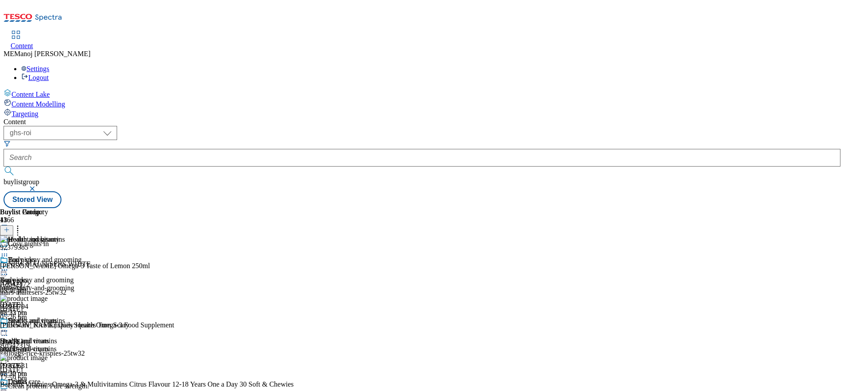
click at [7, 227] on line at bounding box center [7, 229] width 0 height 4
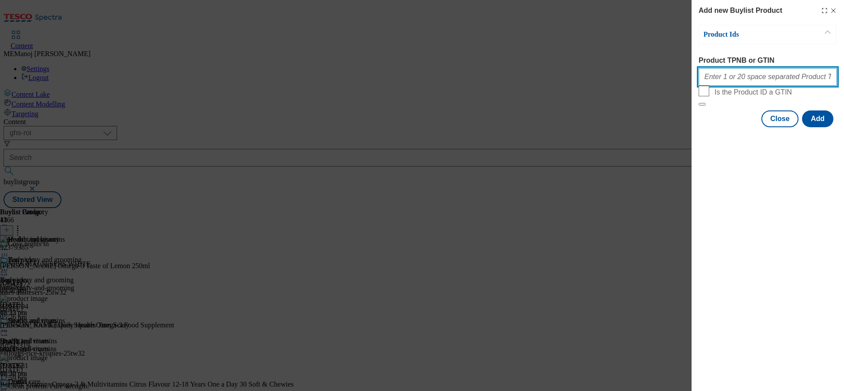
click at [749, 79] on input "Product TPNB or GTIN" at bounding box center [767, 77] width 138 height 18
paste input "52734377 71274391 93541894"
type input "52734377 71274391 93541894"
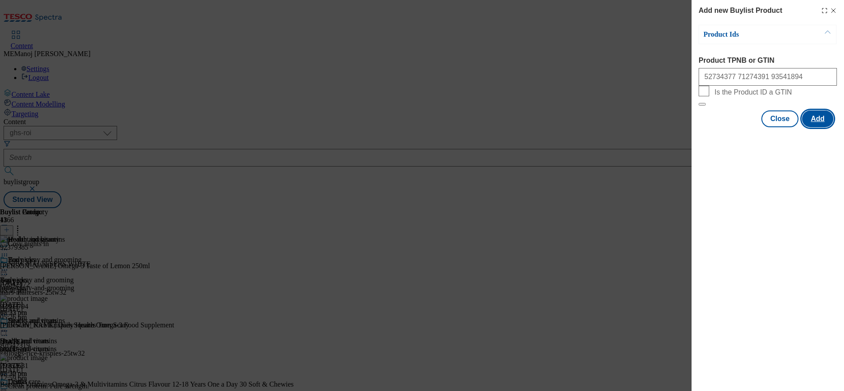
click at [822, 127] on button "Add" at bounding box center [817, 118] width 31 height 17
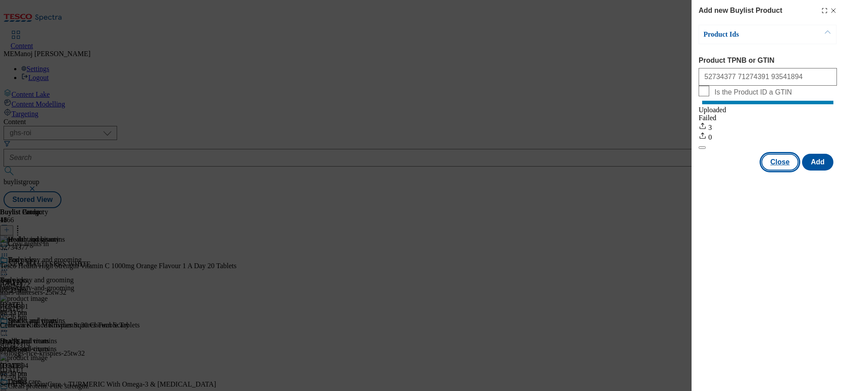
click at [786, 170] on button "Close" at bounding box center [779, 162] width 37 height 17
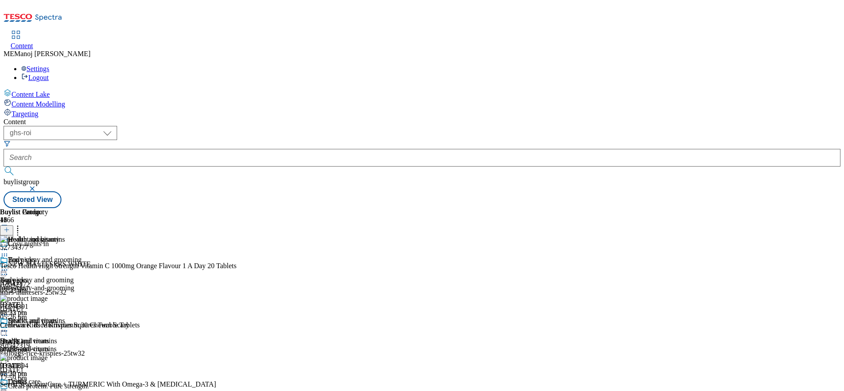
click at [22, 224] on icon at bounding box center [17, 228] width 9 height 9
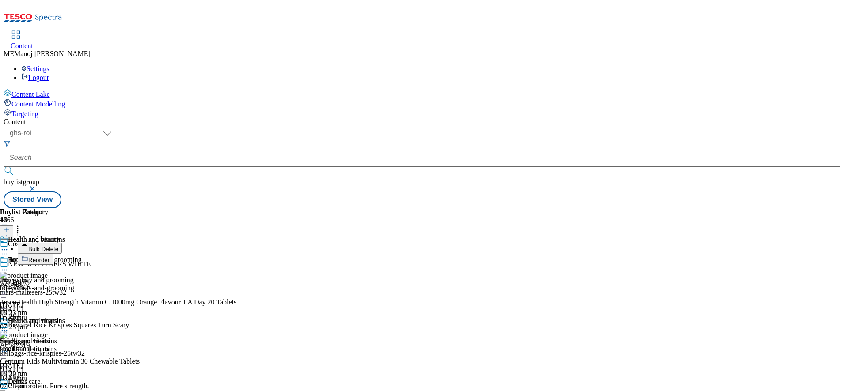
click at [49, 257] on span "Reorder" at bounding box center [38, 260] width 21 height 7
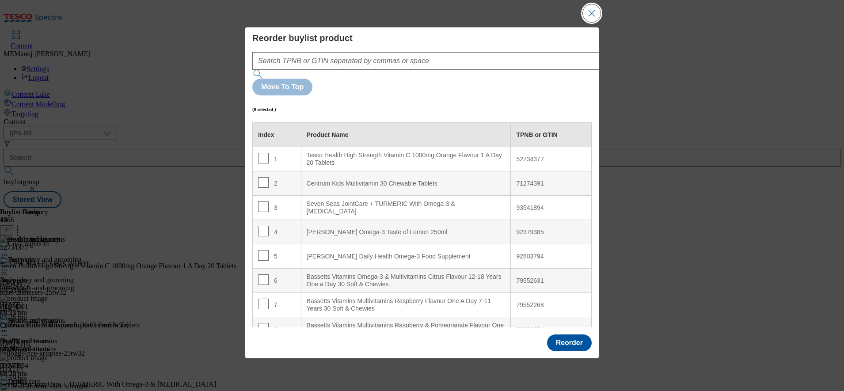
click at [593, 22] on button "Close Modal" at bounding box center [592, 13] width 18 height 18
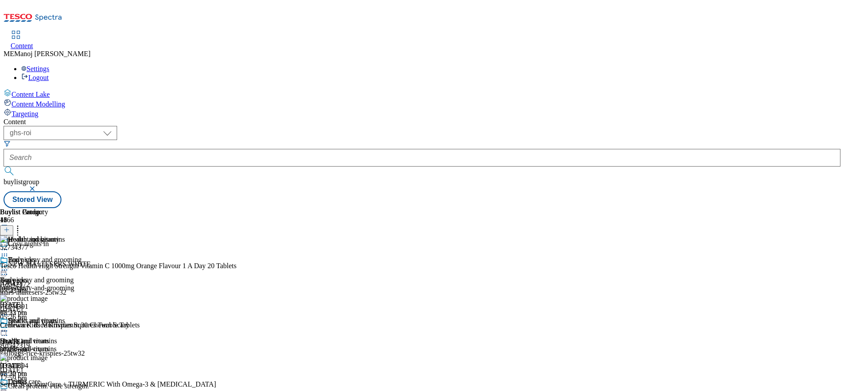
click at [9, 326] on icon at bounding box center [4, 330] width 9 height 9
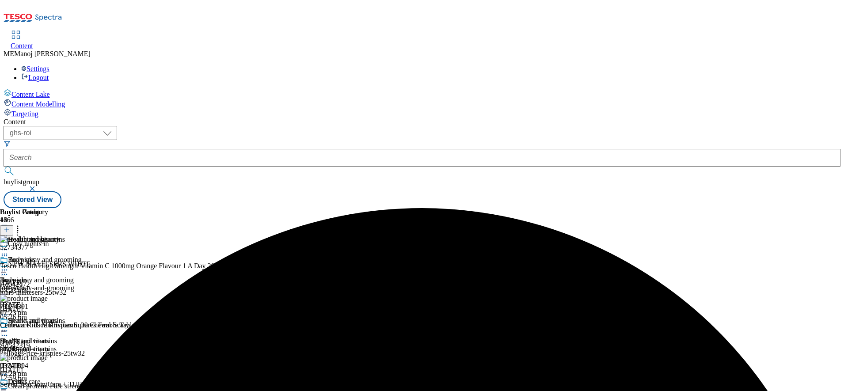
click at [9, 326] on icon at bounding box center [4, 330] width 9 height 9
click at [48, 387] on span "Preview" at bounding box center [37, 390] width 21 height 7
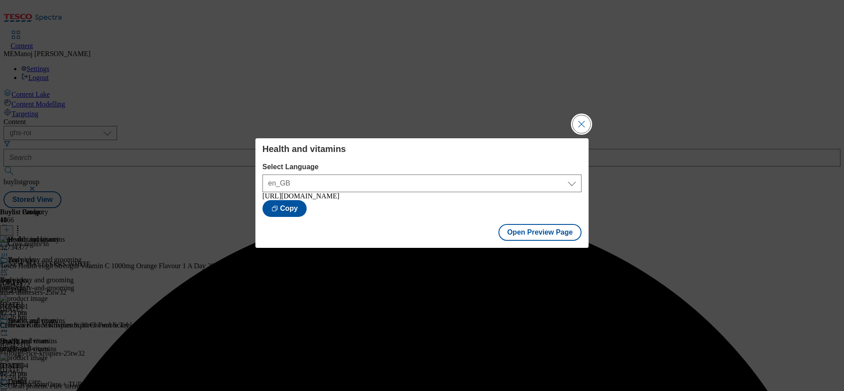
click at [581, 129] on button "Close Modal" at bounding box center [581, 124] width 18 height 18
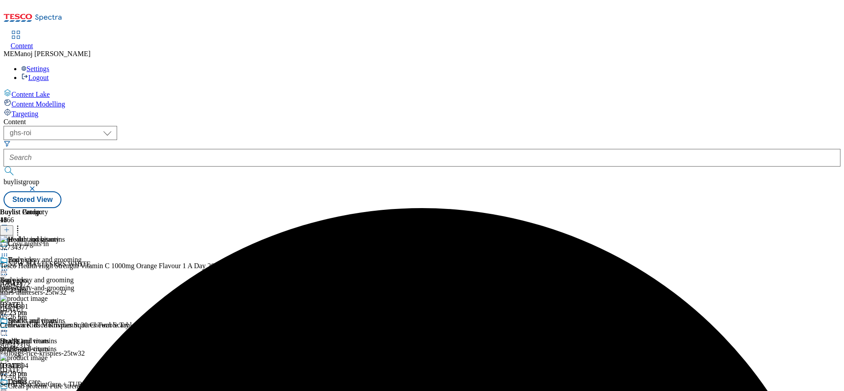
click at [9, 326] on icon at bounding box center [4, 330] width 9 height 9
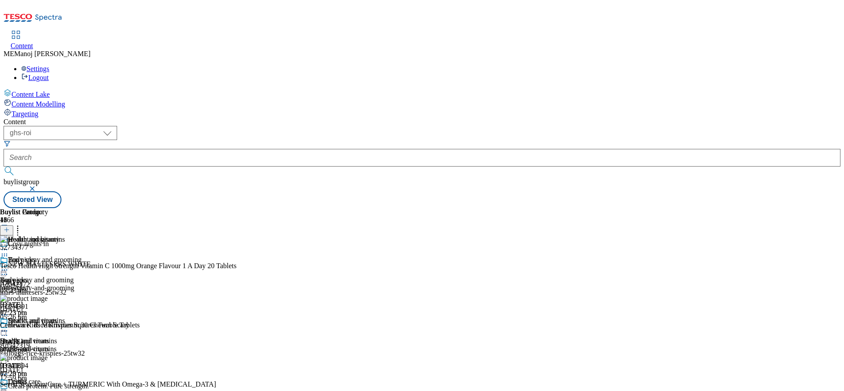
scroll to position [207, 0]
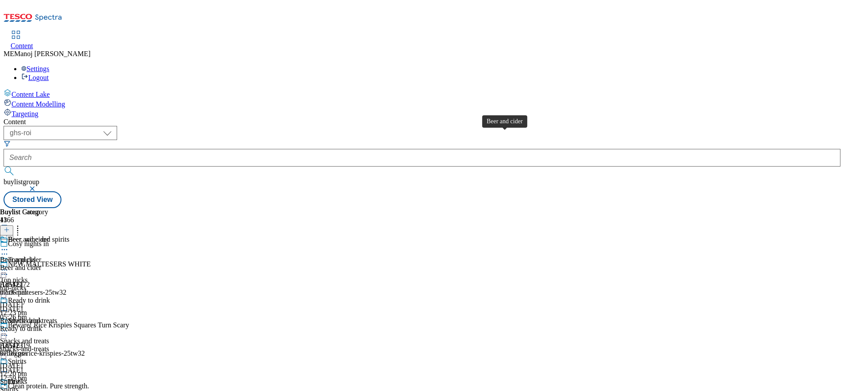
click at [49, 235] on div "Beer and cider" at bounding box center [28, 239] width 41 height 8
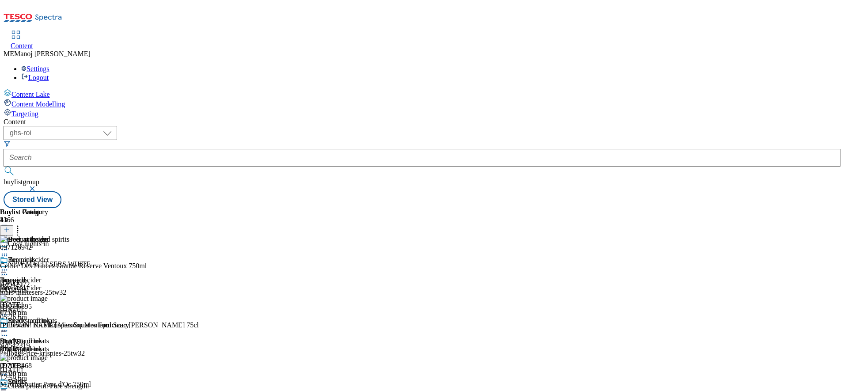
click at [7, 227] on line at bounding box center [7, 229] width 0 height 4
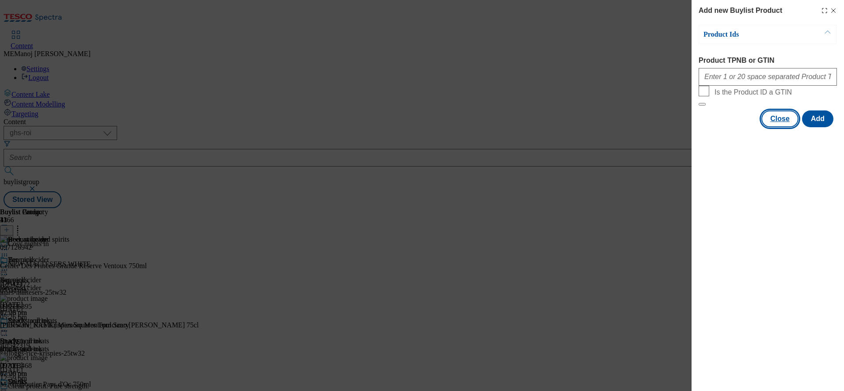
click at [769, 127] on button "Close" at bounding box center [779, 118] width 37 height 17
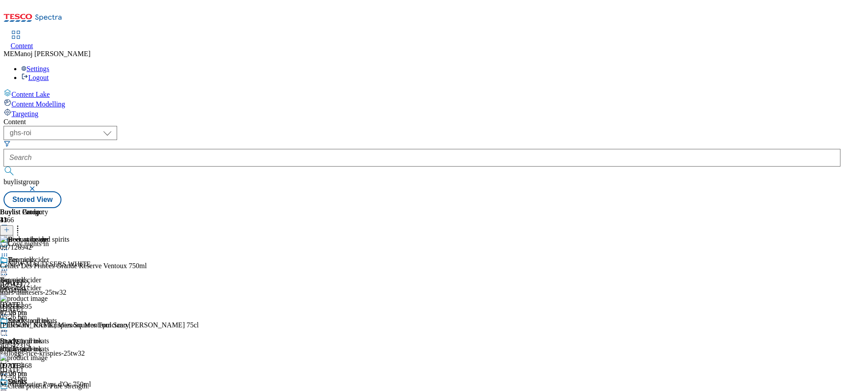
click at [9, 265] on icon at bounding box center [4, 269] width 9 height 9
click at [56, 367] on span "Un-publish" at bounding box center [41, 370] width 28 height 7
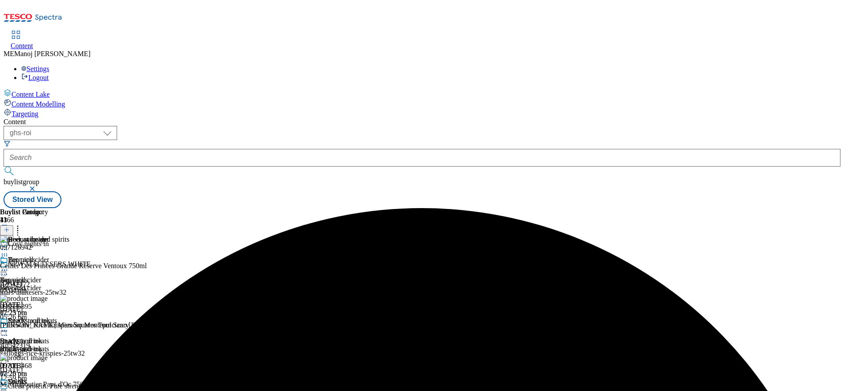
click at [9, 265] on icon at bounding box center [4, 269] width 9 height 9
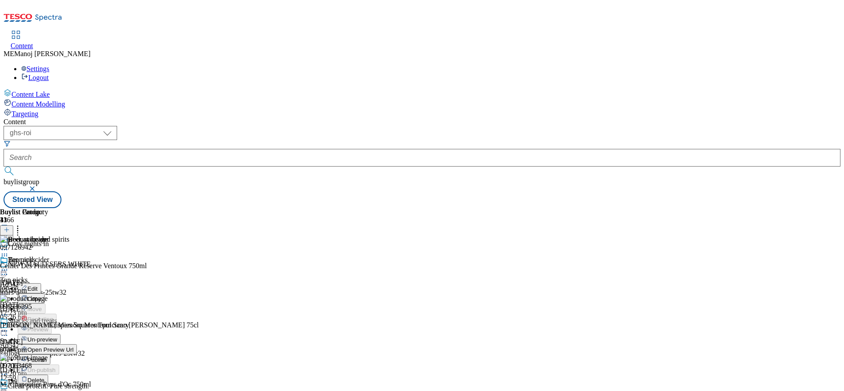
click at [57, 336] on span "Un-preview" at bounding box center [42, 339] width 30 height 7
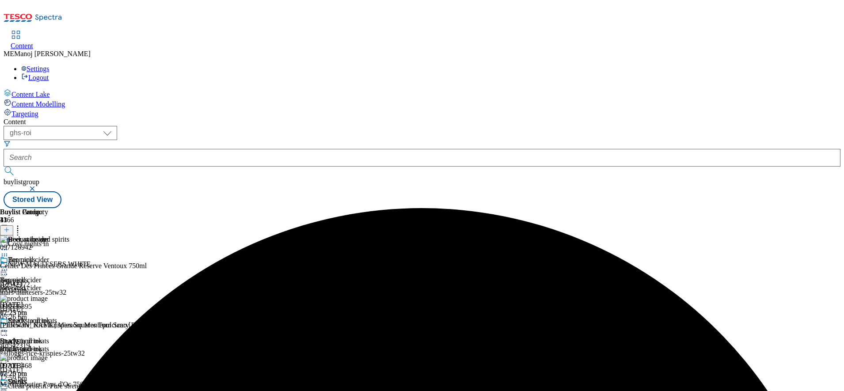
click at [10, 227] on icon at bounding box center [7, 230] width 6 height 6
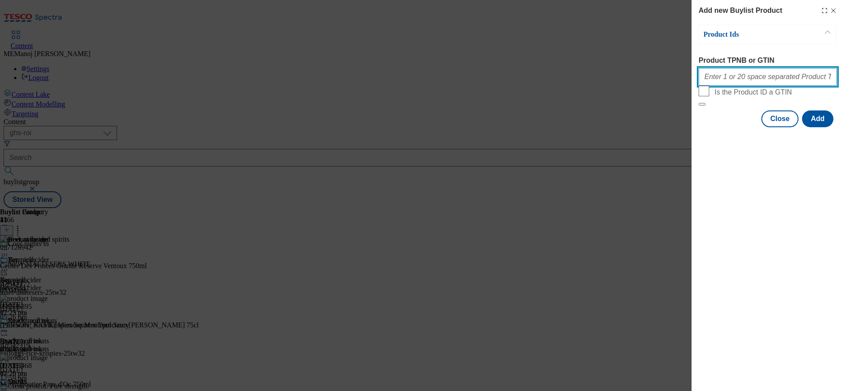
click at [735, 78] on input "Product TPNB or GTIN" at bounding box center [767, 77] width 138 height 18
paste input "92745879 92918917 60915284"
type input "92745879 92918917 60915284"
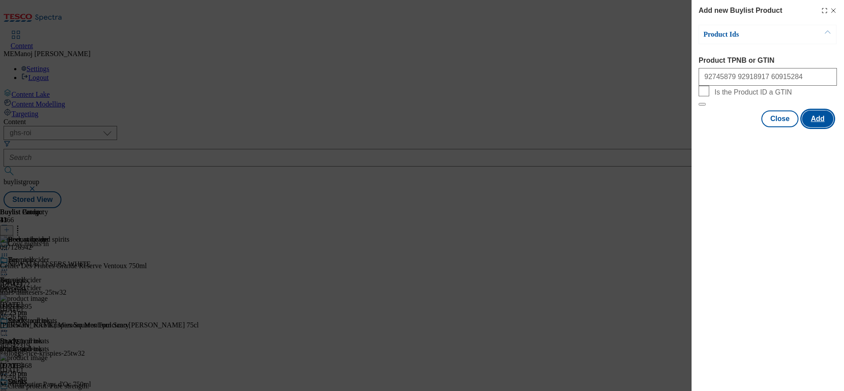
click at [822, 127] on button "Add" at bounding box center [817, 118] width 31 height 17
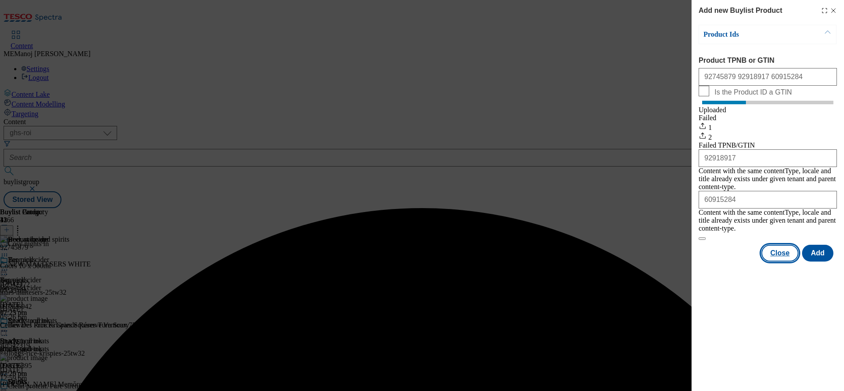
click at [789, 249] on button "Close" at bounding box center [779, 253] width 37 height 17
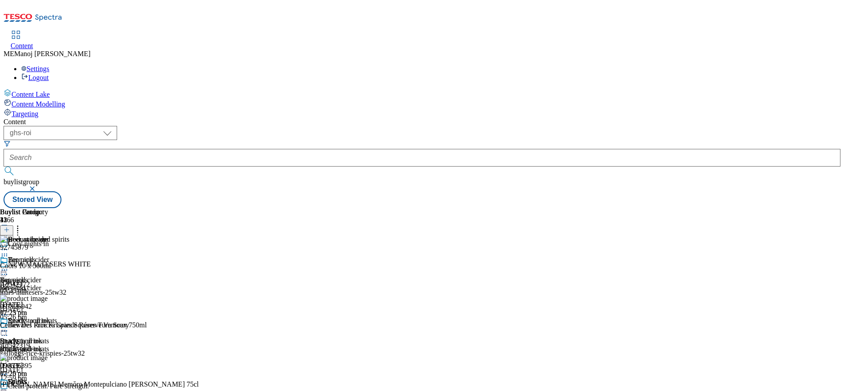
click at [22, 224] on icon at bounding box center [17, 228] width 9 height 9
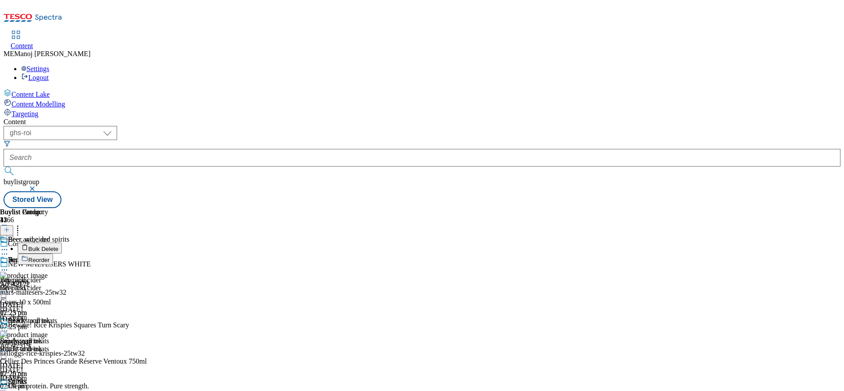
click at [49, 257] on span "Reorder" at bounding box center [38, 260] width 21 height 7
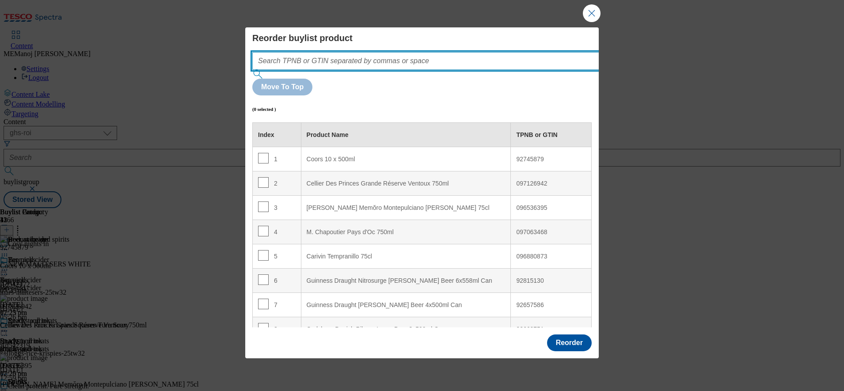
click at [480, 70] on input "Modal" at bounding box center [438, 61] width 373 height 18
paste input "92745879 92918917 60915284"
type input "92745879 92918917 60915284"
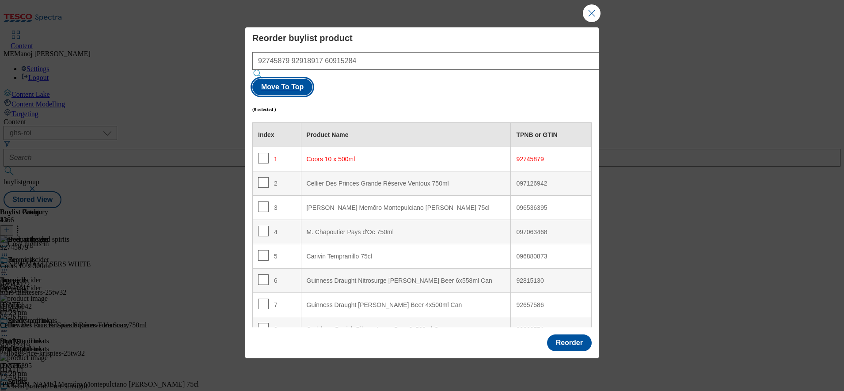
click at [312, 79] on button "Move To Top" at bounding box center [282, 87] width 60 height 17
checkbox input "true"
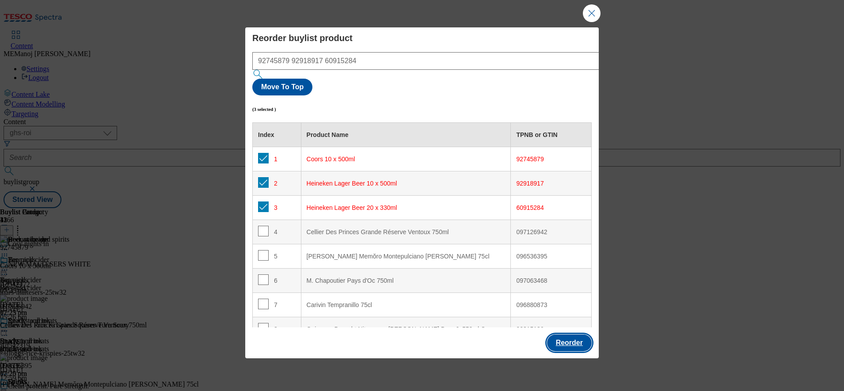
click at [557, 334] on button "Reorder" at bounding box center [569, 342] width 45 height 17
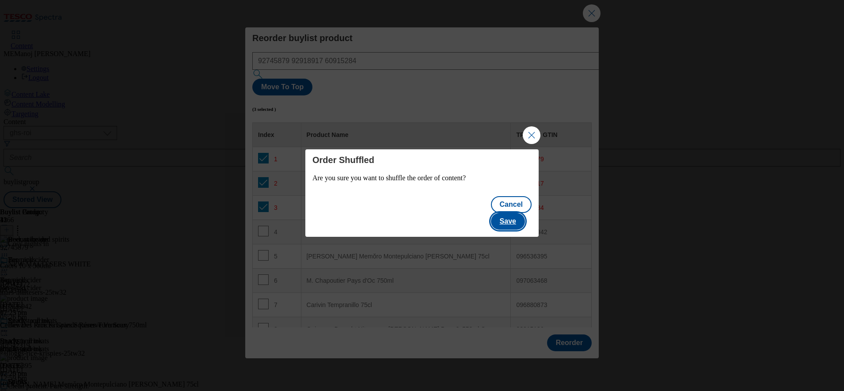
click at [512, 213] on button "Save" at bounding box center [508, 221] width 34 height 17
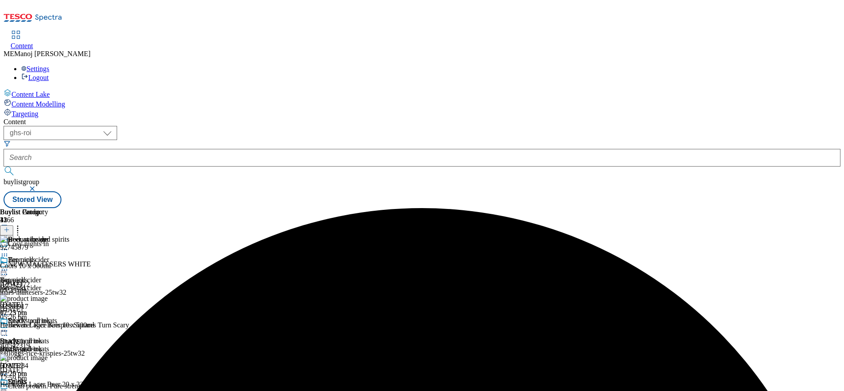
click at [22, 224] on icon at bounding box center [17, 228] width 9 height 9
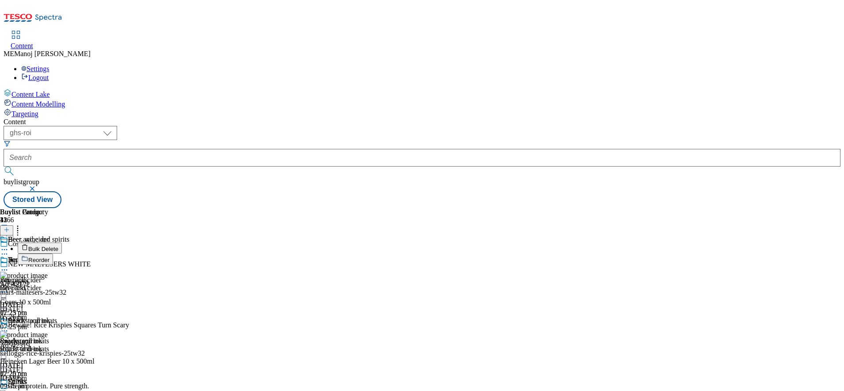
click at [62, 242] on button "Bulk Delete" at bounding box center [40, 247] width 44 height 11
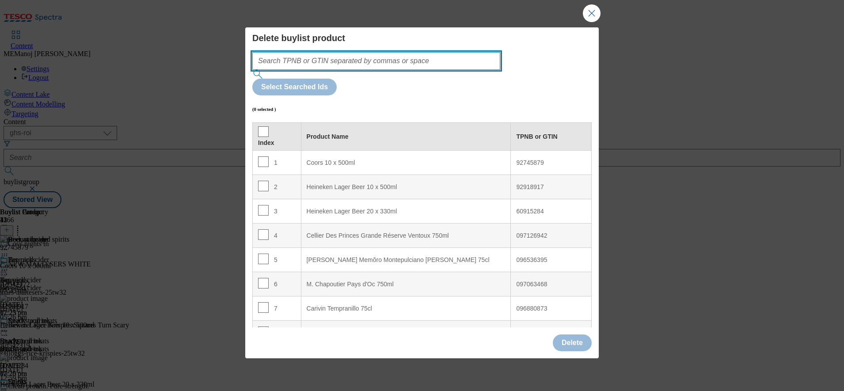
click at [471, 70] on input "Modal" at bounding box center [376, 61] width 248 height 18
paste input "097126942 096536395 097063468 096880873"
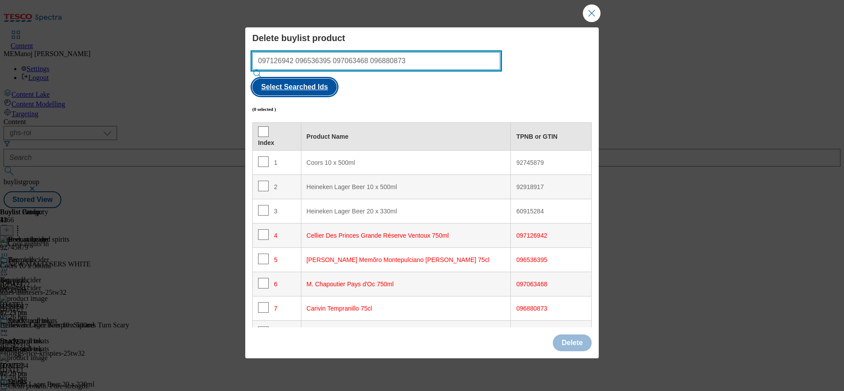
type input "097126942 096536395 097063468 096880873"
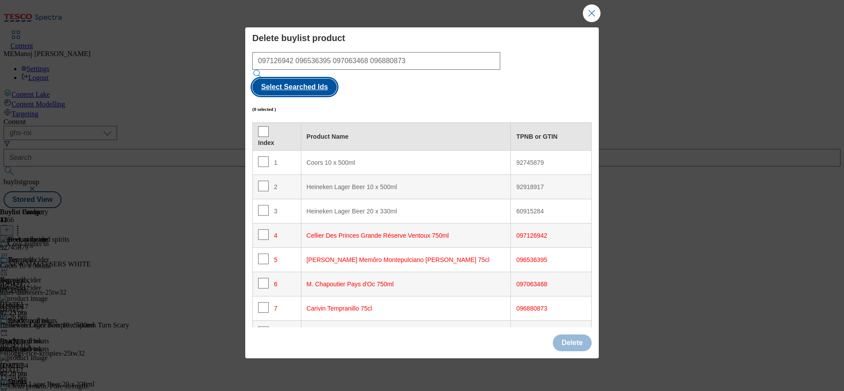
click at [337, 79] on button "Select Searched Ids" at bounding box center [294, 87] width 84 height 17
checkbox input "true"
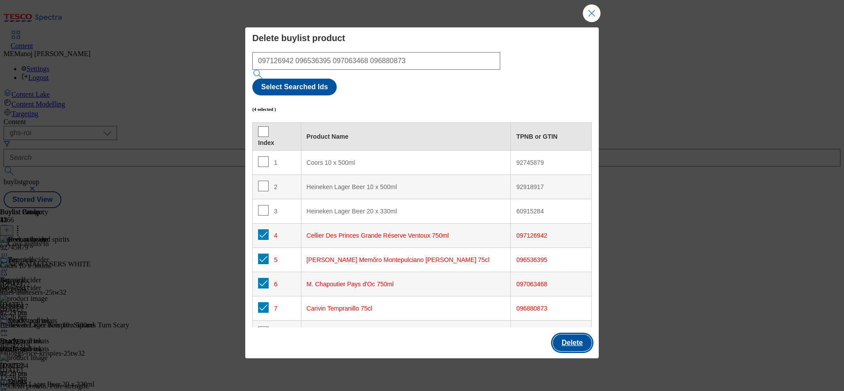
click at [568, 334] on button "Delete" at bounding box center [572, 342] width 39 height 17
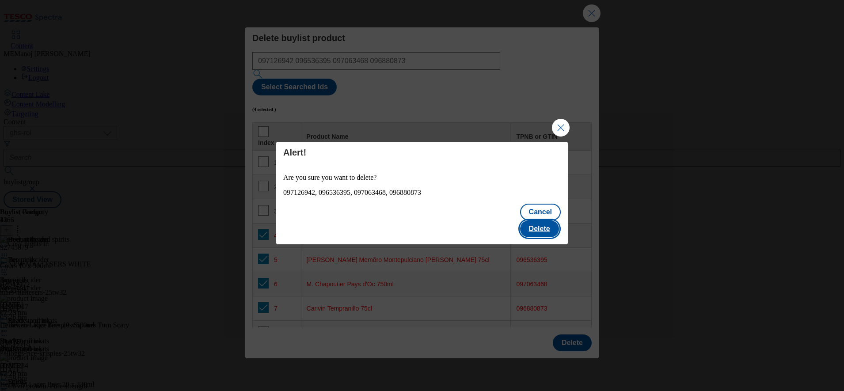
click at [545, 220] on button "Delete" at bounding box center [539, 228] width 39 height 17
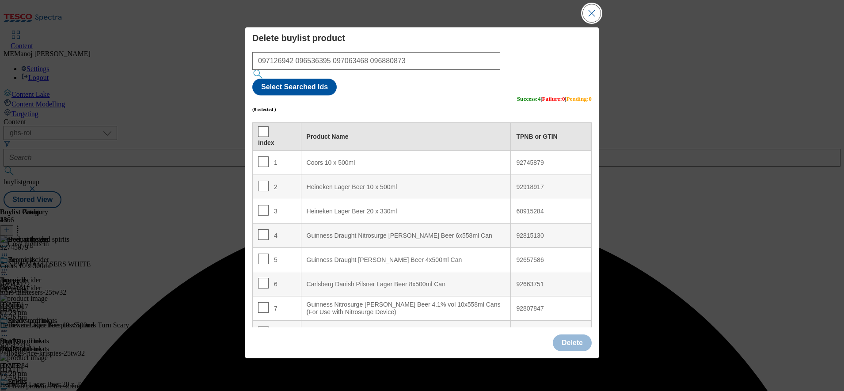
click at [585, 22] on button "Close Modal" at bounding box center [592, 13] width 18 height 18
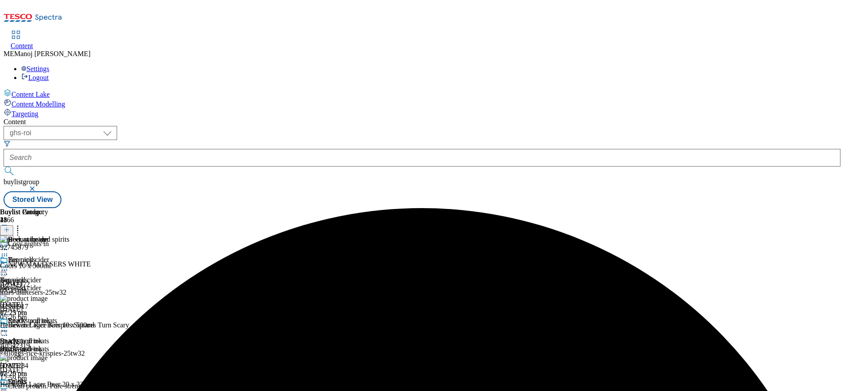
click at [9, 265] on icon at bounding box center [4, 269] width 9 height 9
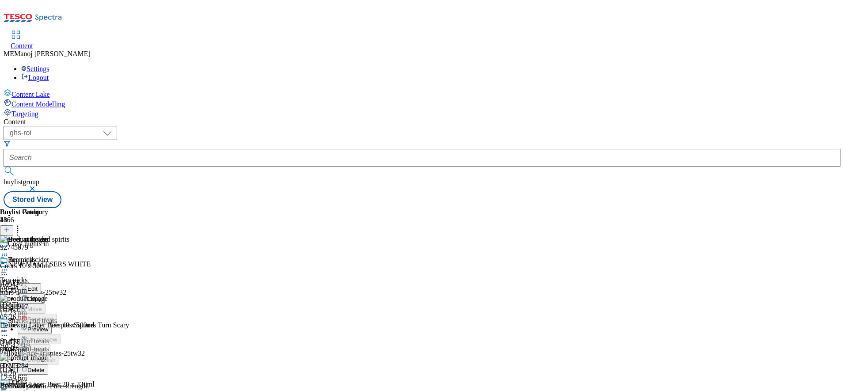
click at [48, 326] on span "Preview" at bounding box center [37, 329] width 21 height 7
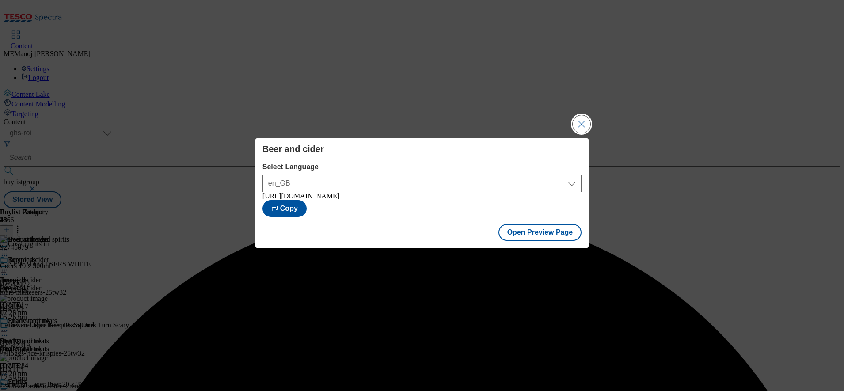
click at [588, 121] on button "Close Modal" at bounding box center [581, 124] width 18 height 18
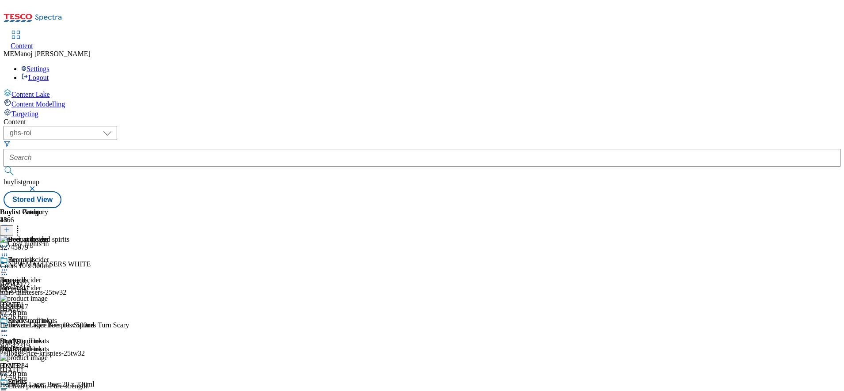
click at [9, 265] on icon at bounding box center [4, 269] width 9 height 9
click at [47, 356] on span "Publish" at bounding box center [36, 359] width 19 height 7
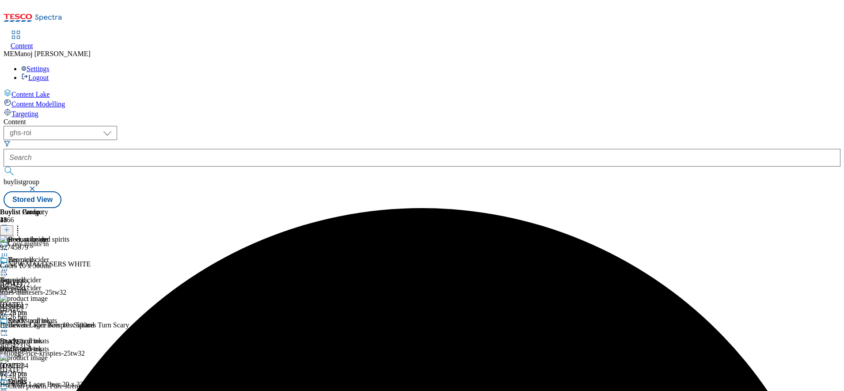
click at [9, 265] on icon at bounding box center [4, 269] width 9 height 9
click at [565, 126] on div "( optional ) ghs-roi ghs-[GEOGRAPHIC_DATA] ighs-cz ighs-hu ighs-sk ghs-roi buyl…" at bounding box center [422, 167] width 837 height 82
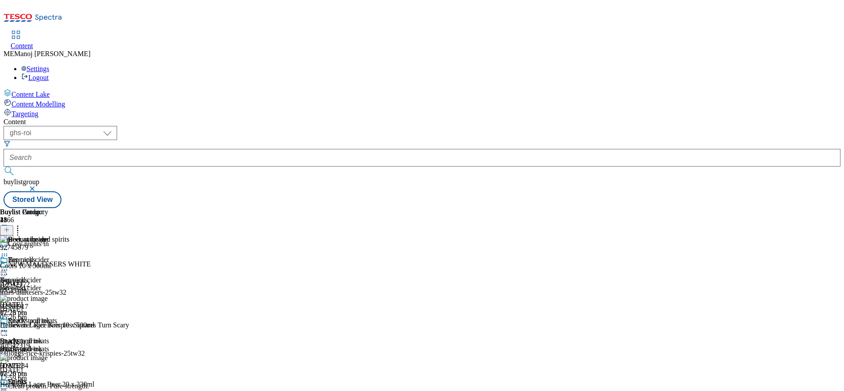
click at [9, 265] on icon at bounding box center [4, 269] width 9 height 9
click at [562, 126] on div "( optional ) ghs-roi ghs-[GEOGRAPHIC_DATA] ighs-cz ighs-hu ighs-sk ghs-roi buyl…" at bounding box center [422, 167] width 837 height 82
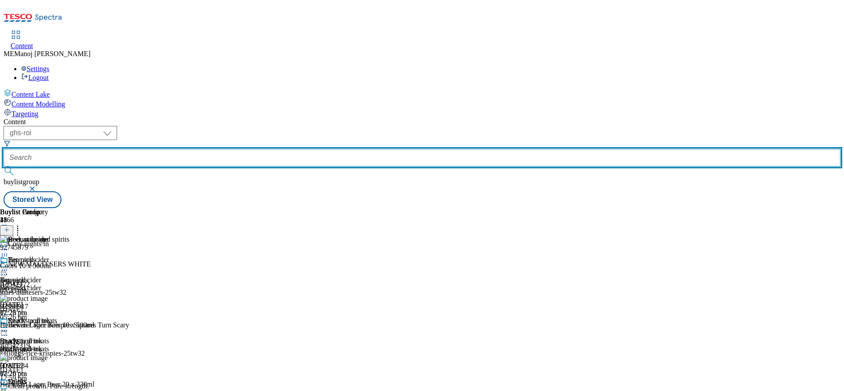
click at [225, 149] on input "text" at bounding box center [422, 158] width 837 height 18
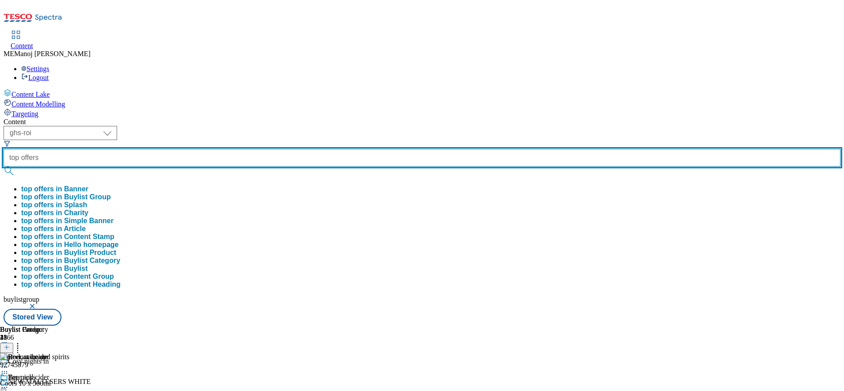
type input "top offers"
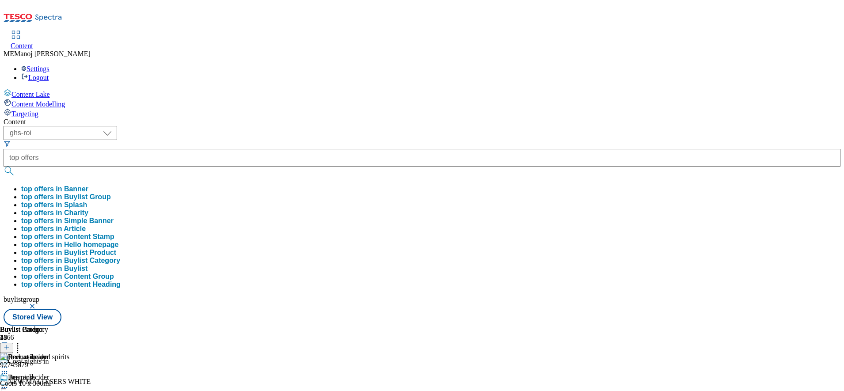
click at [111, 193] on button "top offers in Buylist Group" at bounding box center [66, 197] width 90 height 8
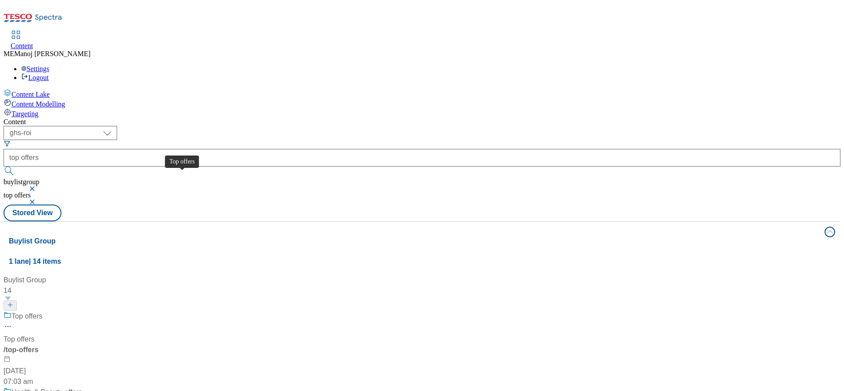
click at [42, 311] on div "Top offers" at bounding box center [26, 316] width 31 height 11
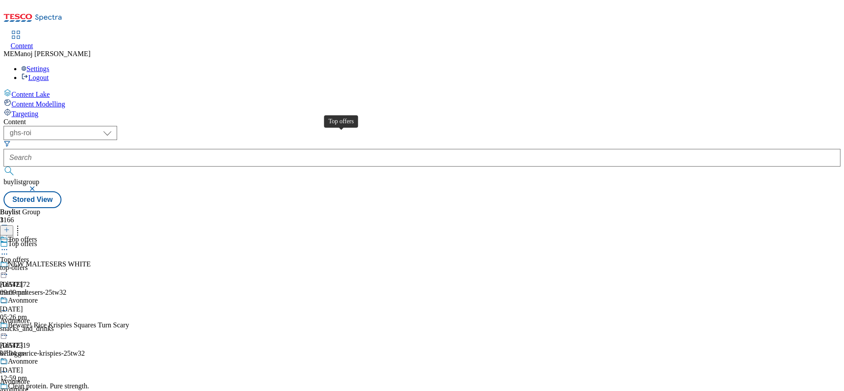
click at [37, 235] on div "Top offers" at bounding box center [22, 239] width 29 height 8
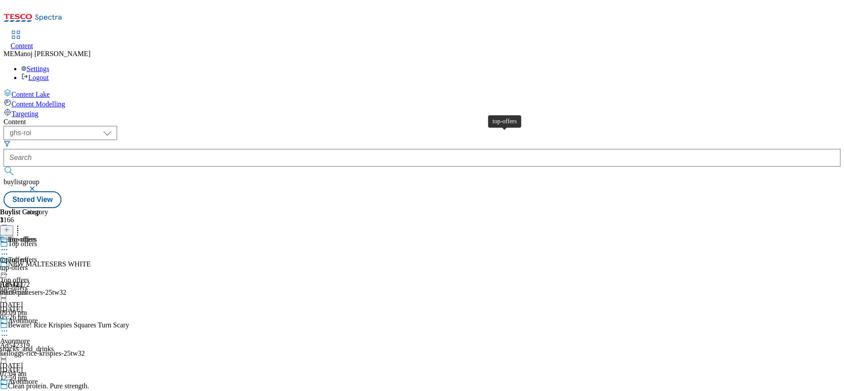
click at [36, 235] on div "top-offers" at bounding box center [22, 239] width 28 height 8
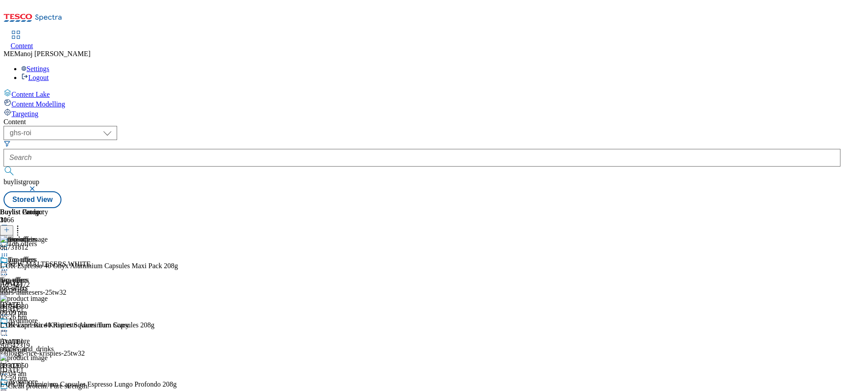
click at [10, 227] on icon at bounding box center [7, 230] width 6 height 6
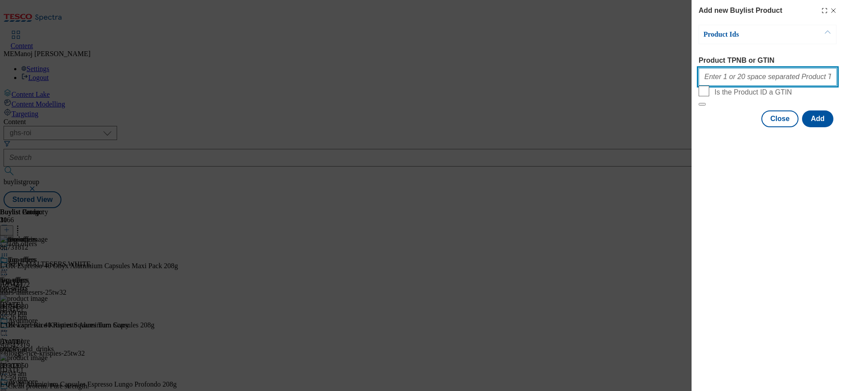
click at [745, 76] on input "Product TPNB or GTIN" at bounding box center [767, 77] width 138 height 18
click at [654, 83] on div "Add new Buylist Product Product Ids Product TPNB or GTIN Is the Product ID a GT…" at bounding box center [422, 195] width 844 height 391
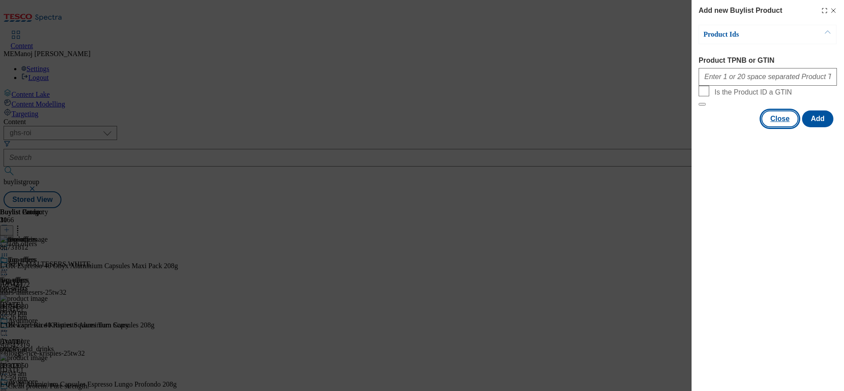
click at [766, 127] on button "Close" at bounding box center [779, 118] width 37 height 17
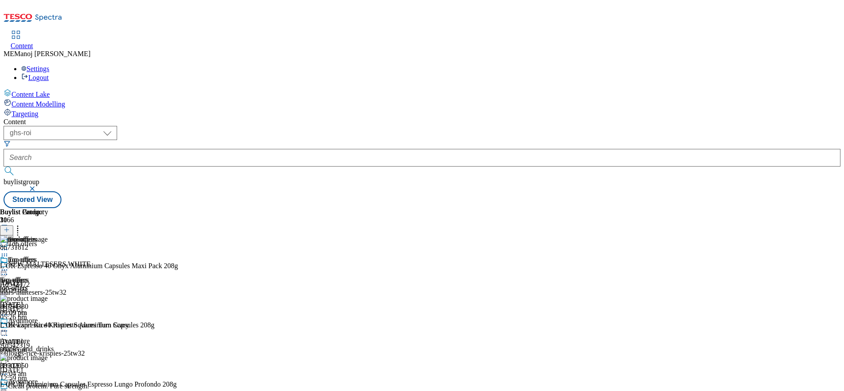
click at [9, 265] on icon at bounding box center [4, 269] width 9 height 9
click at [56, 367] on span "Un-publish" at bounding box center [41, 370] width 28 height 7
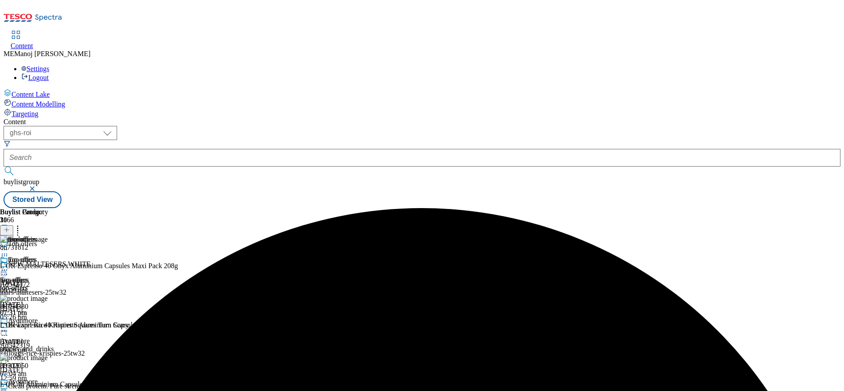
click at [48, 256] on div "top-offers" at bounding box center [24, 266] width 48 height 20
click at [9, 265] on icon at bounding box center [4, 269] width 9 height 9
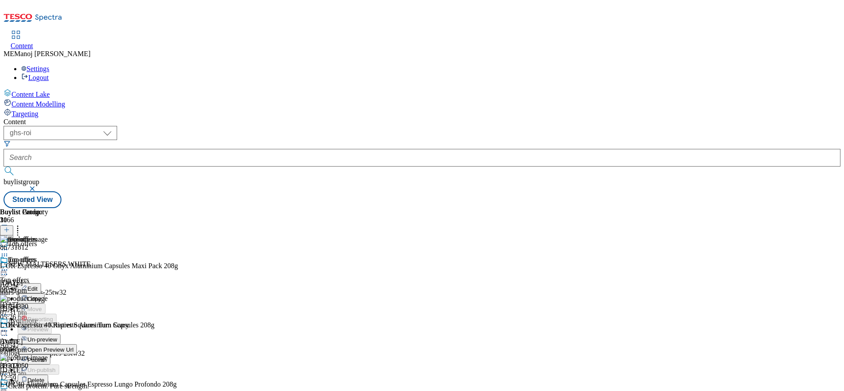
click at [57, 336] on span "Un-preview" at bounding box center [42, 339] width 30 height 7
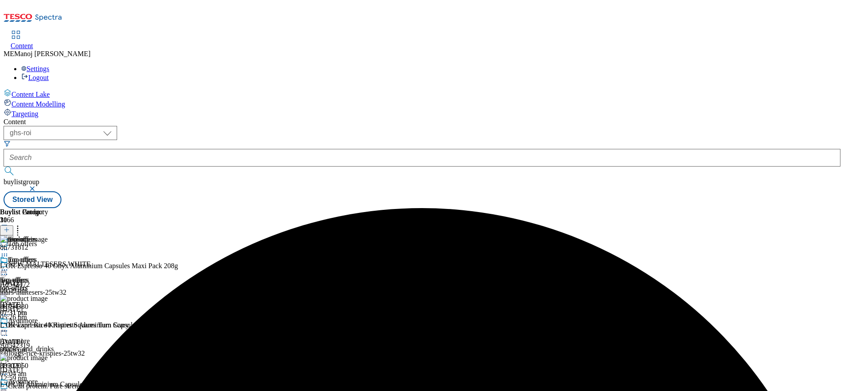
click at [22, 224] on icon at bounding box center [17, 228] width 9 height 9
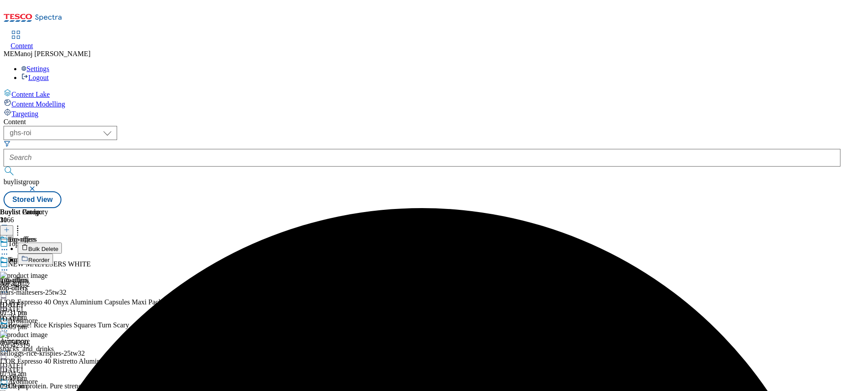
click at [58, 246] on span "Bulk Delete" at bounding box center [43, 249] width 30 height 7
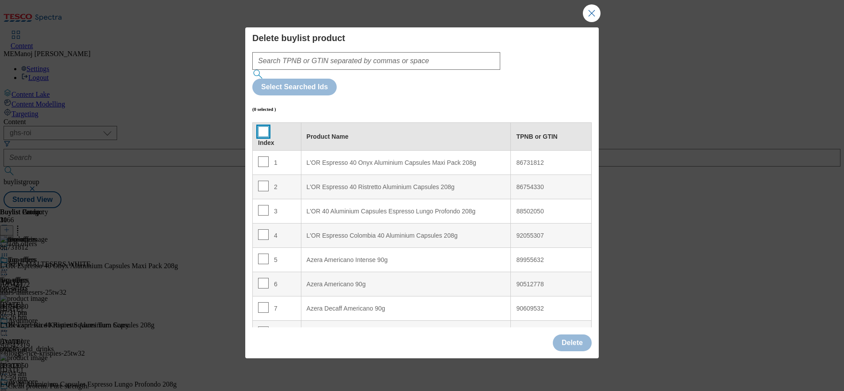
click at [262, 126] on input "Modal" at bounding box center [263, 131] width 11 height 11
checkbox input "true"
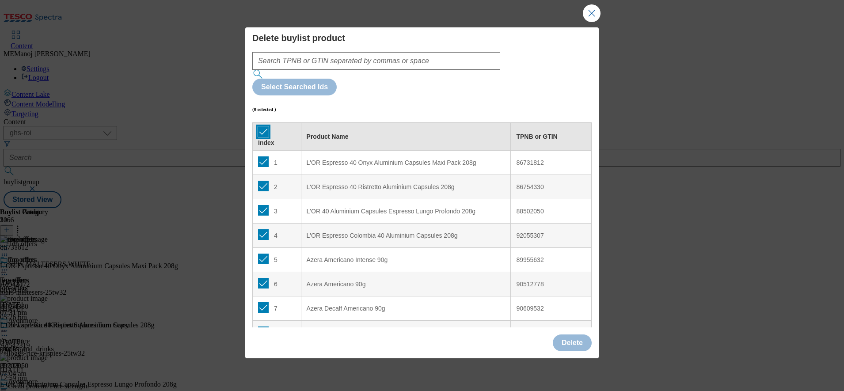
checkbox input "true"
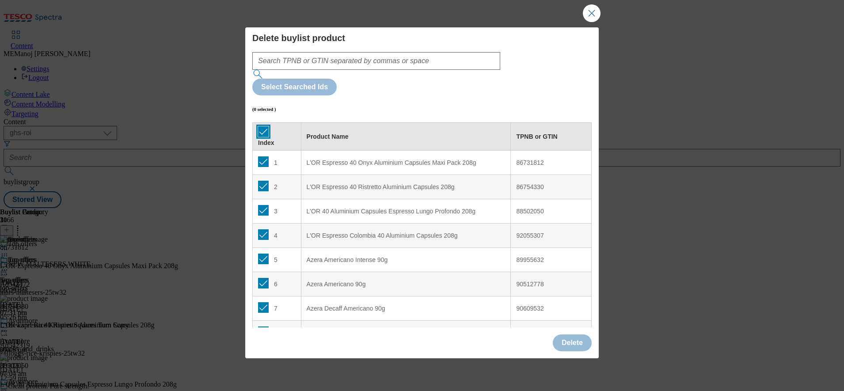
checkbox input "true"
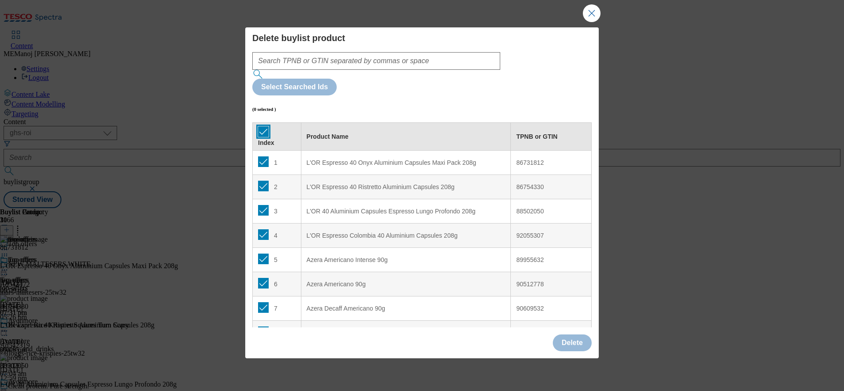
checkbox input "true"
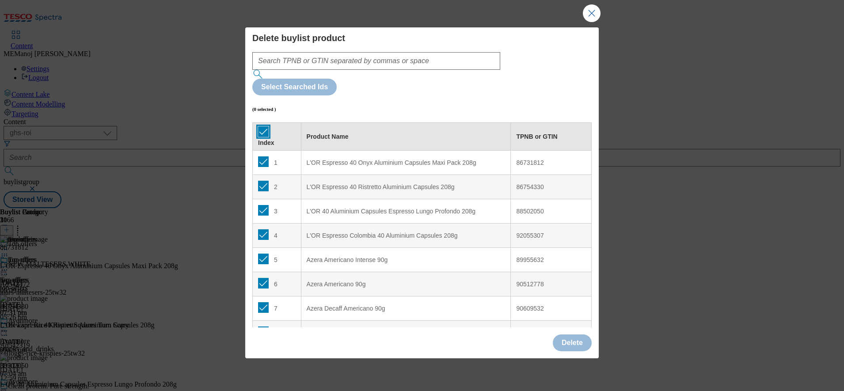
checkbox input "true"
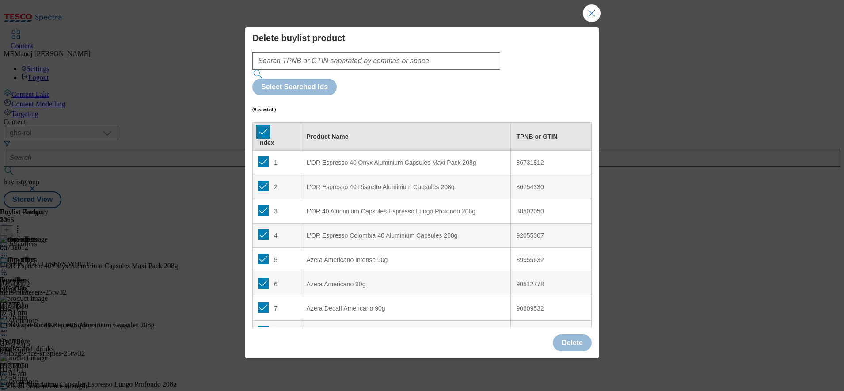
checkbox input "true"
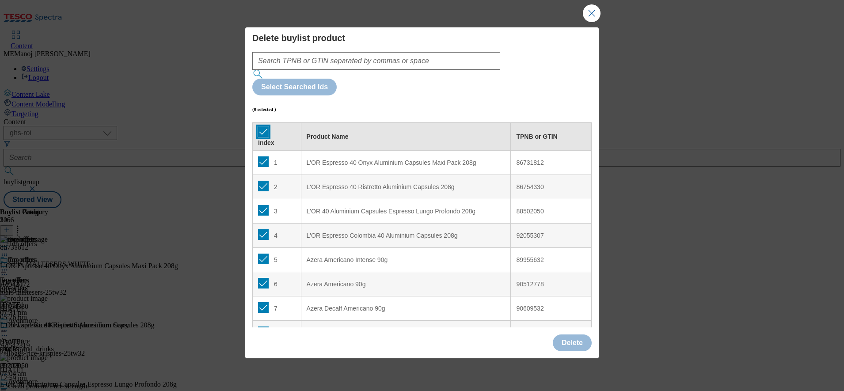
checkbox input "true"
click at [264, 156] on input "Modal" at bounding box center [263, 161] width 11 height 11
checkbox input "false"
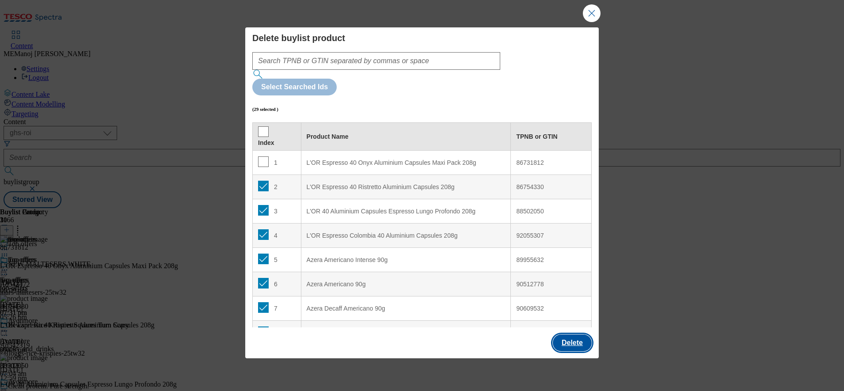
click at [576, 334] on button "Delete" at bounding box center [572, 342] width 39 height 17
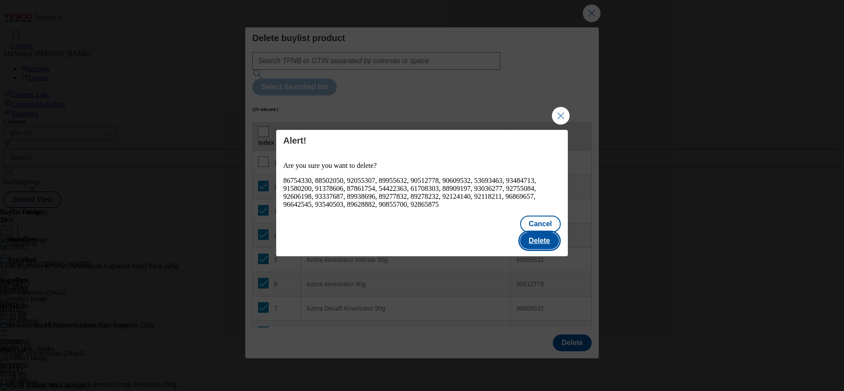
click at [547, 237] on button "Delete" at bounding box center [539, 240] width 39 height 17
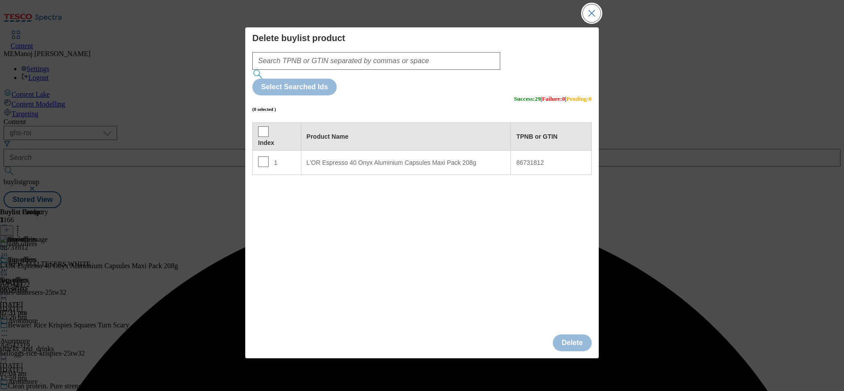
click at [583, 22] on button "Close Modal" at bounding box center [592, 13] width 18 height 18
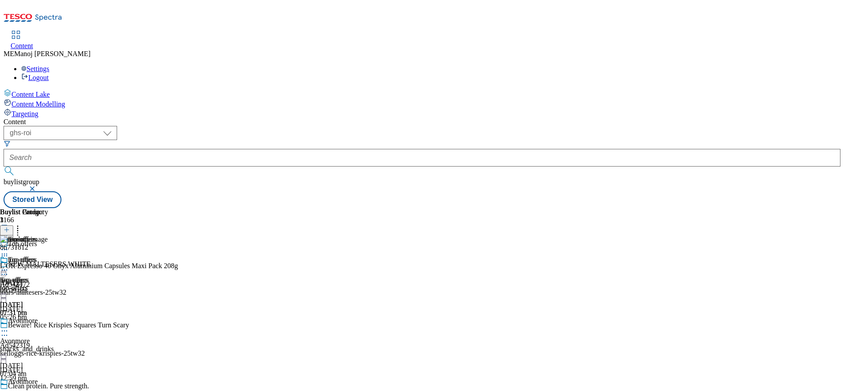
click at [22, 224] on icon at bounding box center [17, 228] width 9 height 9
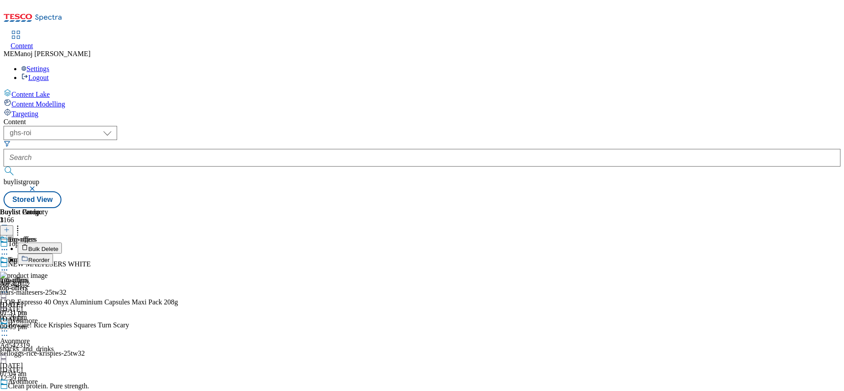
click at [49, 257] on span "Reorder" at bounding box center [38, 260] width 21 height 7
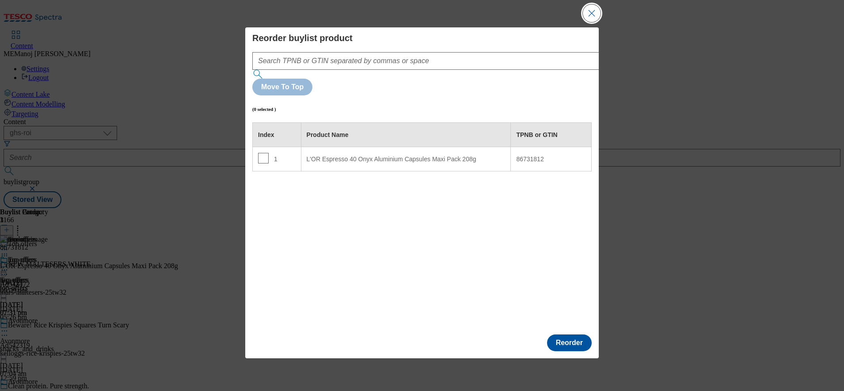
click at [595, 22] on button "Close Modal" at bounding box center [592, 13] width 18 height 18
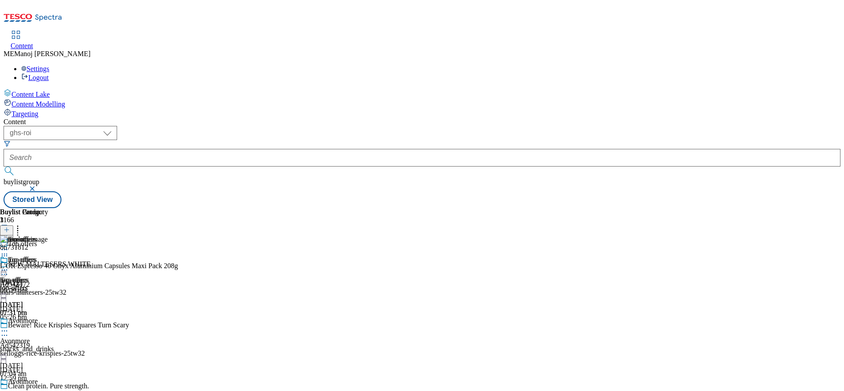
click at [10, 227] on icon at bounding box center [7, 230] width 6 height 6
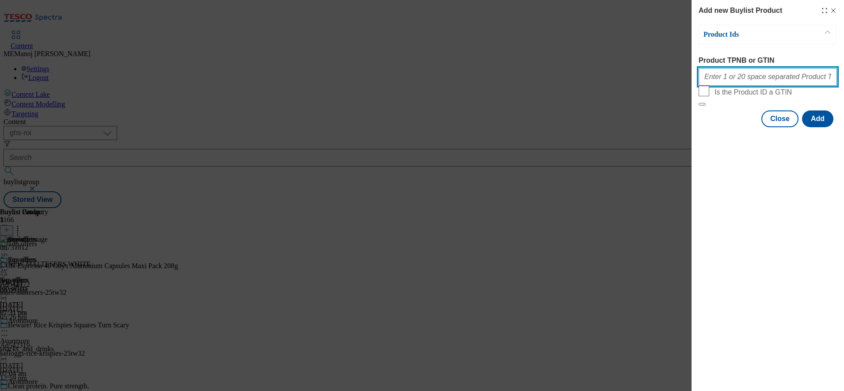
paste input "67786787 67786810 83043341 92802259 92752847 58604326 85590562 94032619 9643100…"
click at [727, 75] on input "67786787 67786810 83043341 92802259 92752847 58604326 85590562 94032619 9643100…" at bounding box center [767, 77] width 138 height 18
click at [823, 127] on button "Add" at bounding box center [817, 118] width 31 height 17
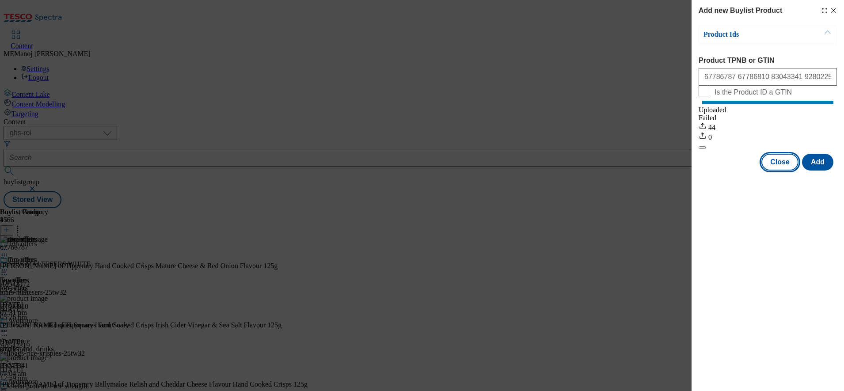
click at [772, 170] on button "Close" at bounding box center [779, 162] width 37 height 17
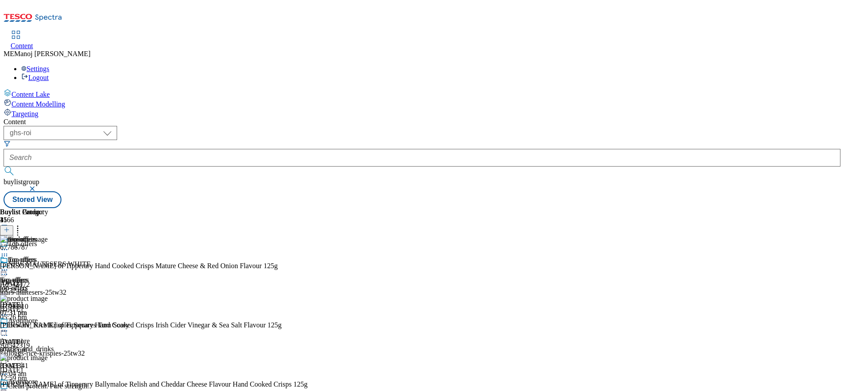
click at [22, 224] on icon at bounding box center [17, 228] width 9 height 9
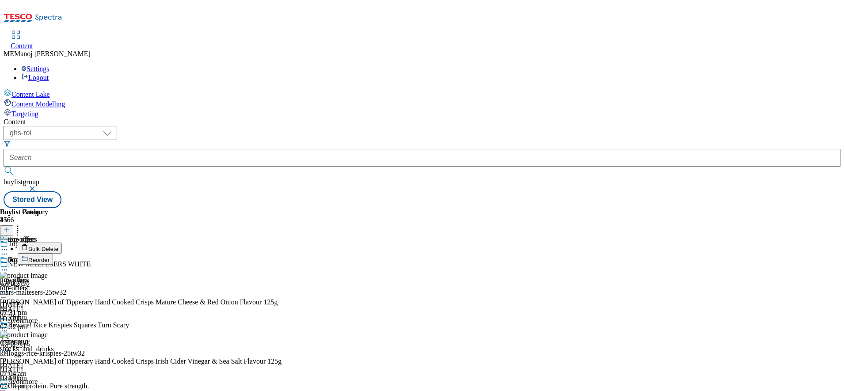
click at [58, 246] on span "Bulk Delete" at bounding box center [43, 249] width 30 height 7
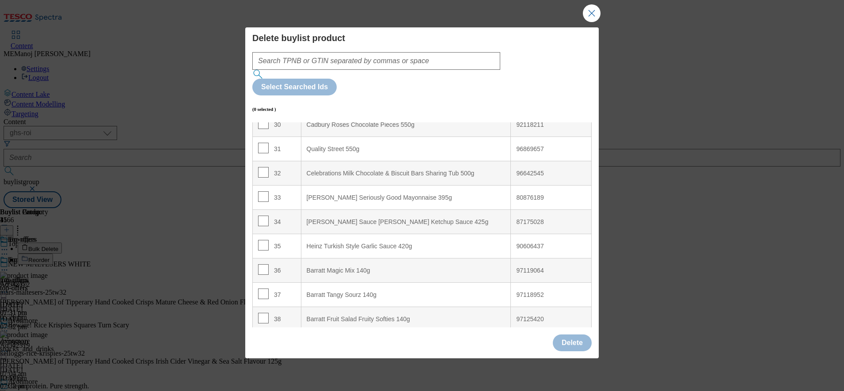
scroll to position [913, 0]
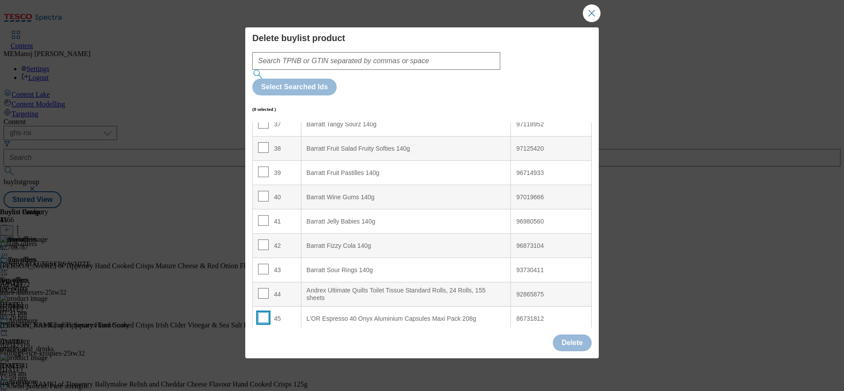
click at [262, 312] on input "Modal" at bounding box center [263, 317] width 11 height 11
click at [574, 334] on button "Delete" at bounding box center [572, 342] width 39 height 17
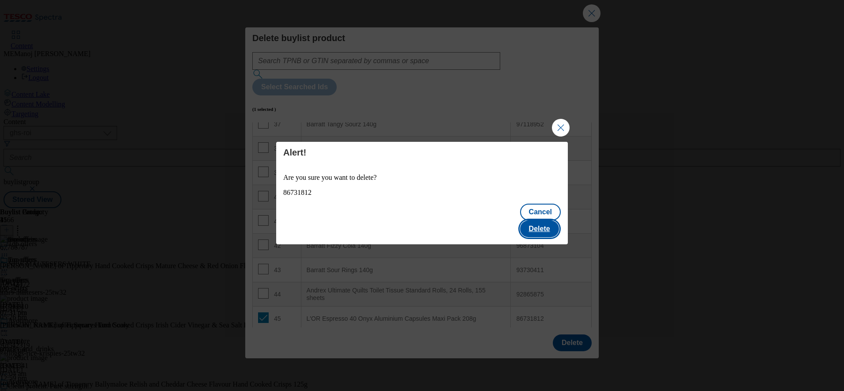
click at [538, 220] on button "Delete" at bounding box center [539, 228] width 39 height 17
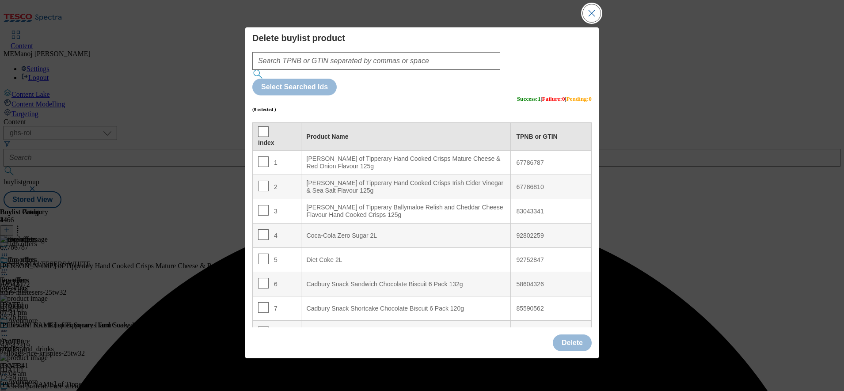
click at [593, 22] on button "Close Modal" at bounding box center [592, 13] width 18 height 18
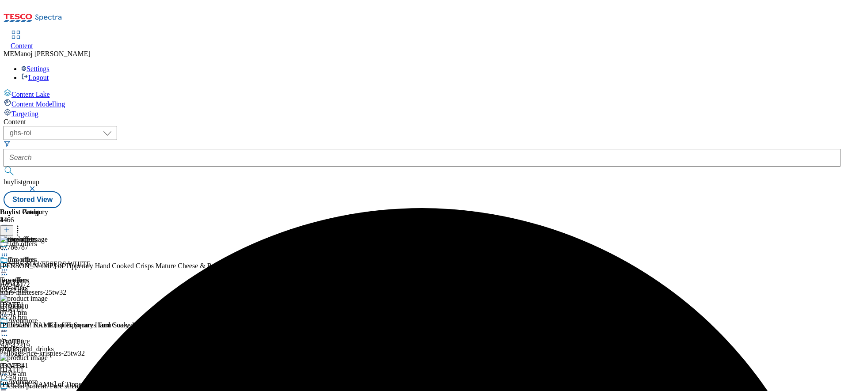
click at [9, 265] on icon at bounding box center [4, 269] width 9 height 9
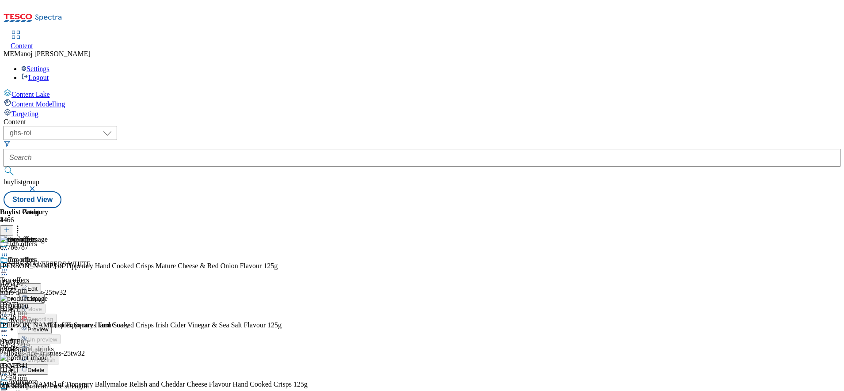
click at [48, 326] on span "Preview" at bounding box center [37, 329] width 21 height 7
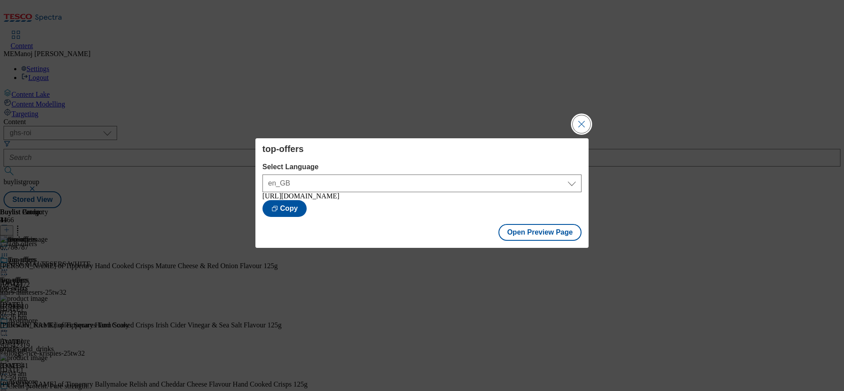
click at [582, 116] on button "Close Modal" at bounding box center [581, 124] width 18 height 18
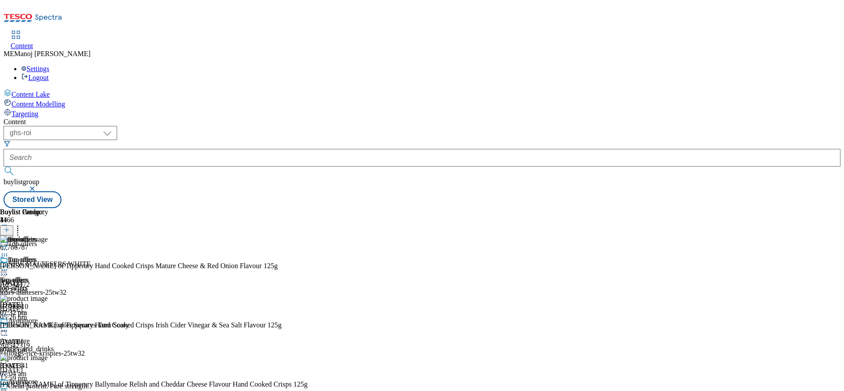
click at [9, 265] on icon at bounding box center [4, 269] width 9 height 9
click at [47, 356] on span "Publish" at bounding box center [36, 359] width 19 height 7
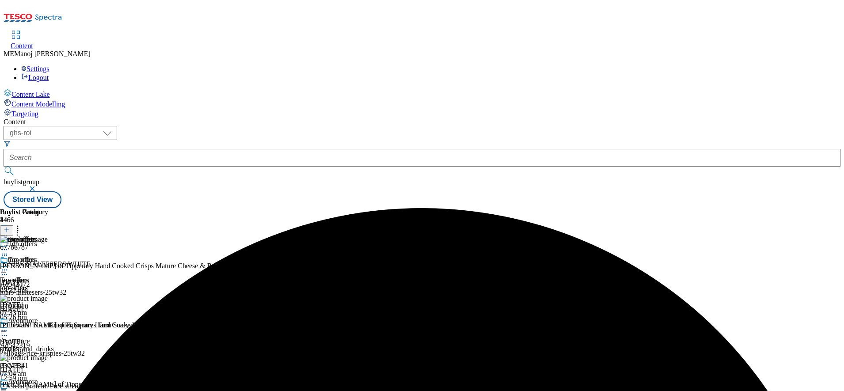
click at [9, 265] on icon at bounding box center [4, 269] width 9 height 9
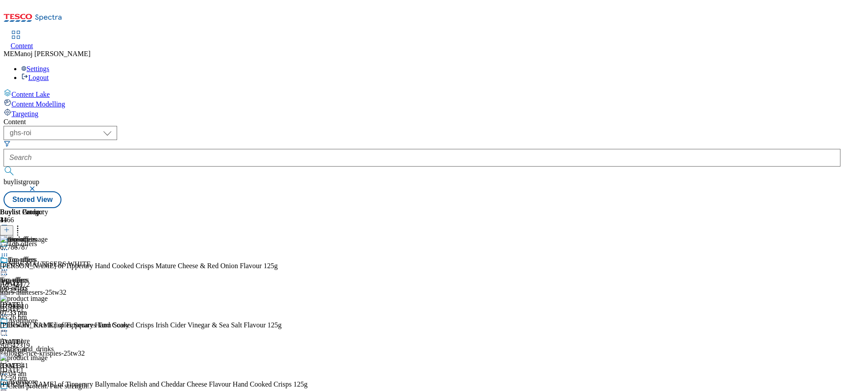
click at [48, 262] on div "top-offers top-offers top-offers [DATE] 07:33 pm" at bounding box center [24, 286] width 48 height 61
click at [9, 265] on icon at bounding box center [4, 269] width 9 height 9
